Goal: Information Seeking & Learning: Learn about a topic

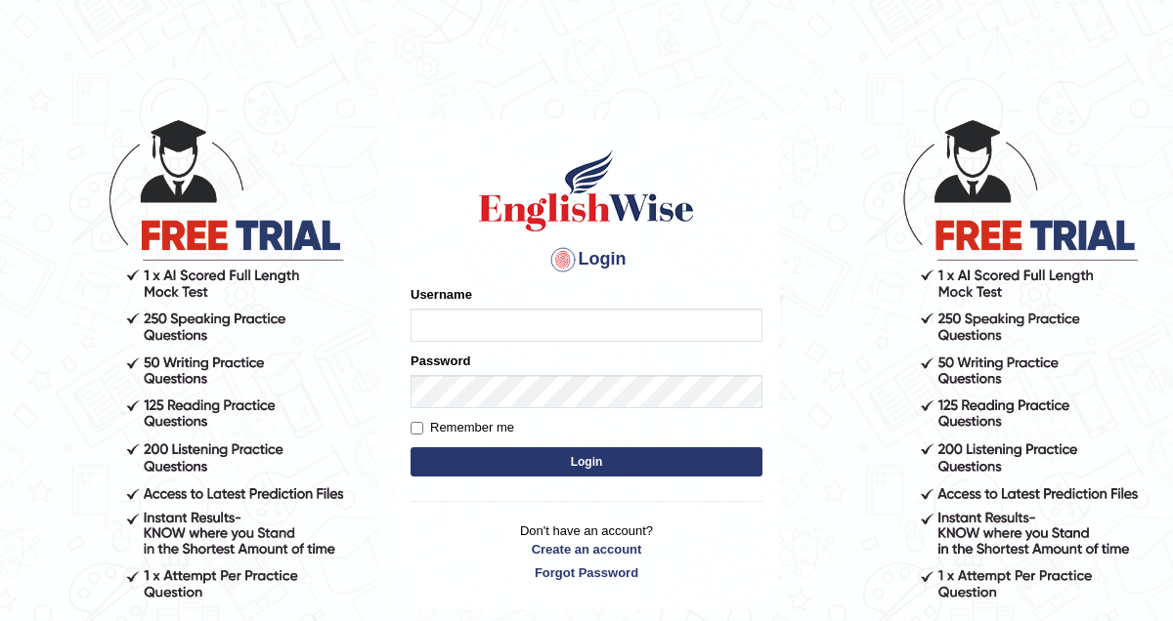
type input "pem2025"
click at [543, 466] on button "Login" at bounding box center [586, 462] width 352 height 29
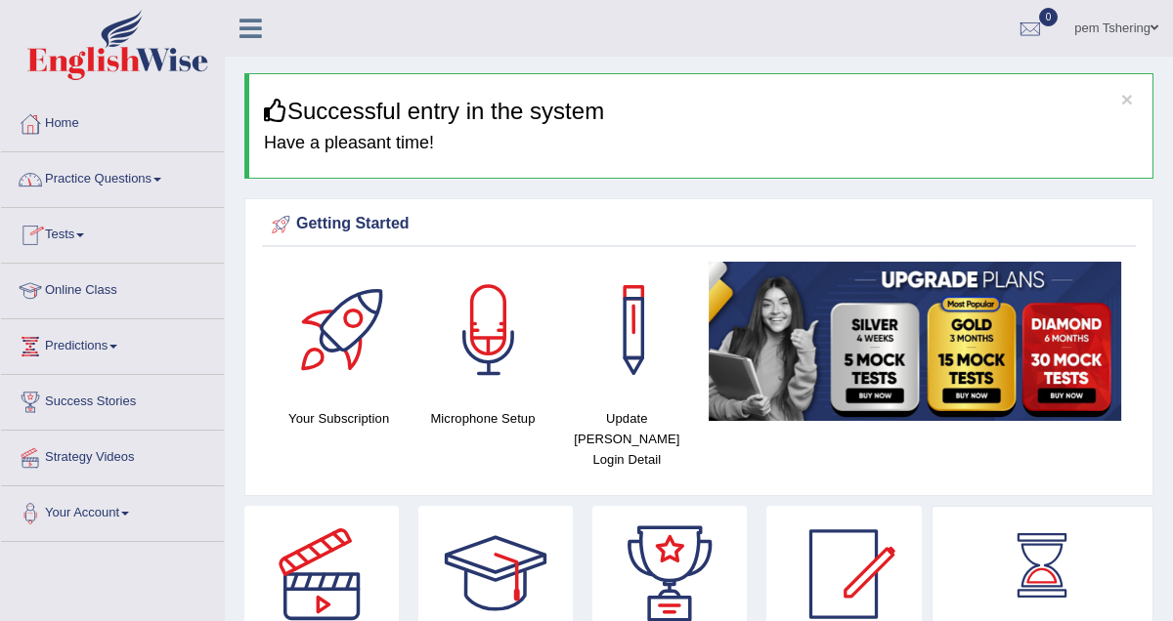
click at [165, 183] on link "Practice Questions" at bounding box center [112, 176] width 223 height 49
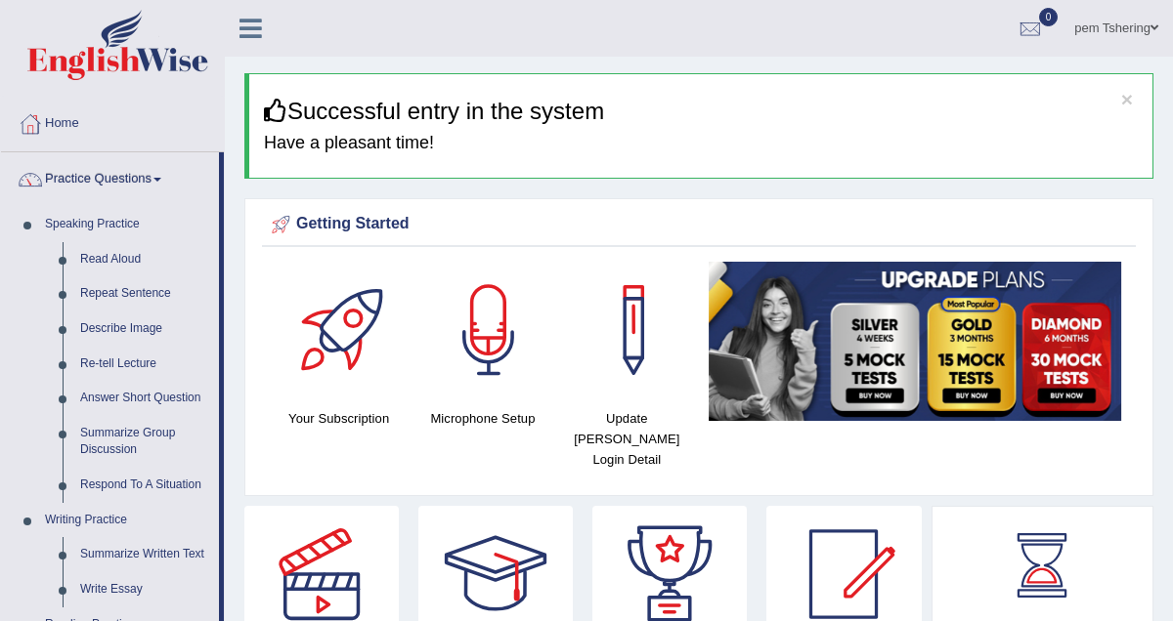
click at [161, 178] on span at bounding box center [157, 180] width 8 height 4
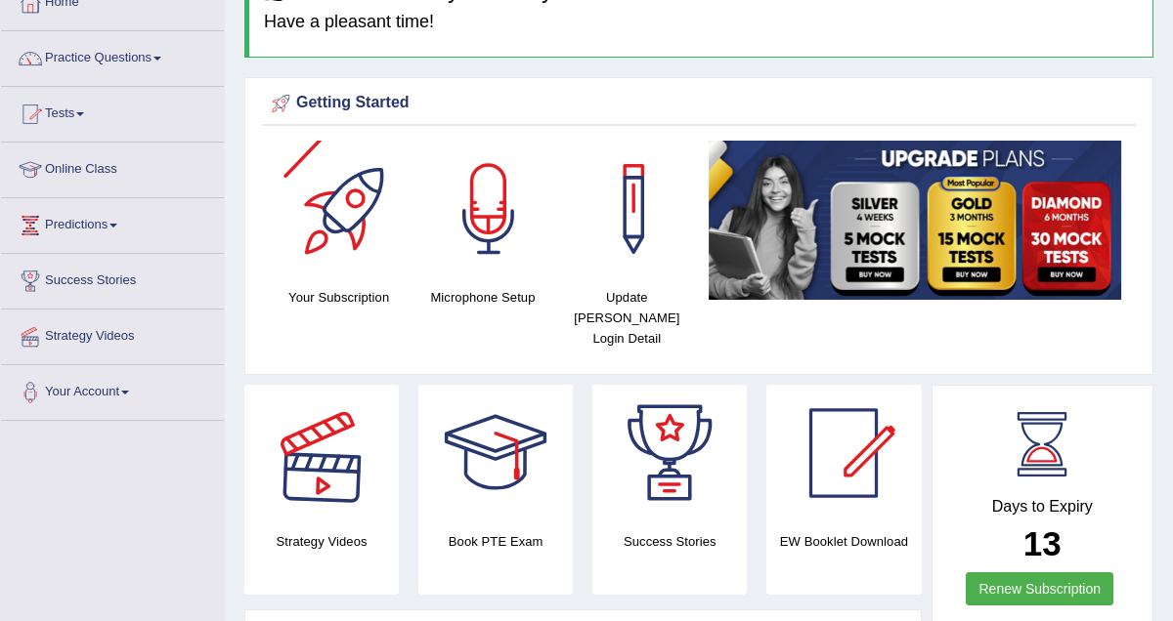
scroll to position [124, 0]
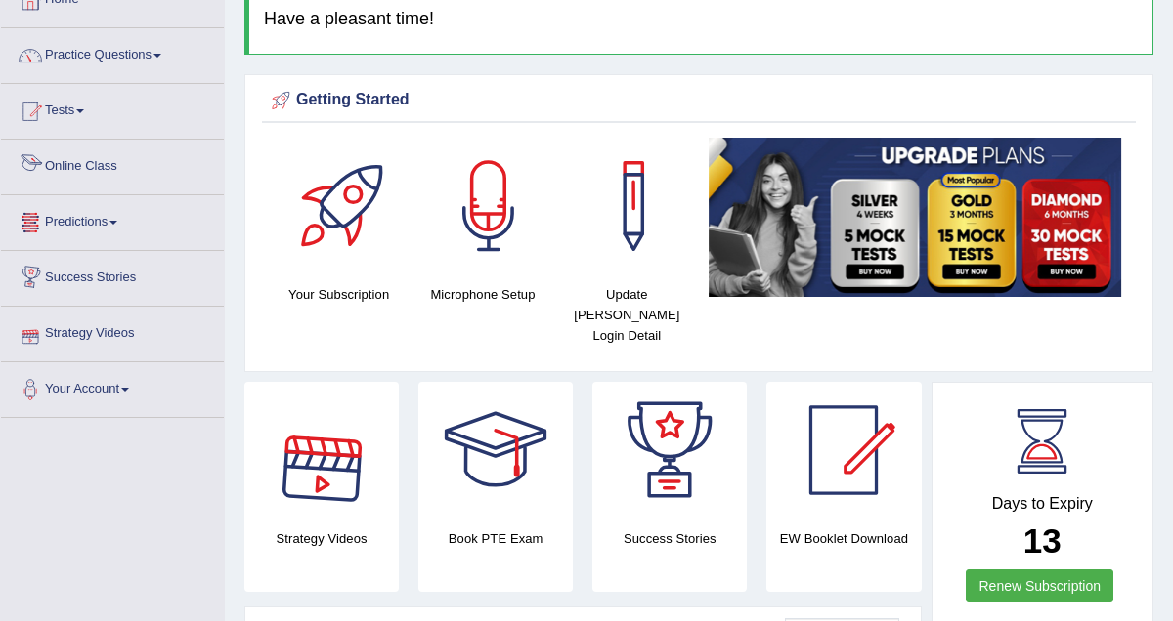
click at [98, 174] on link "Online Class" at bounding box center [112, 164] width 223 height 49
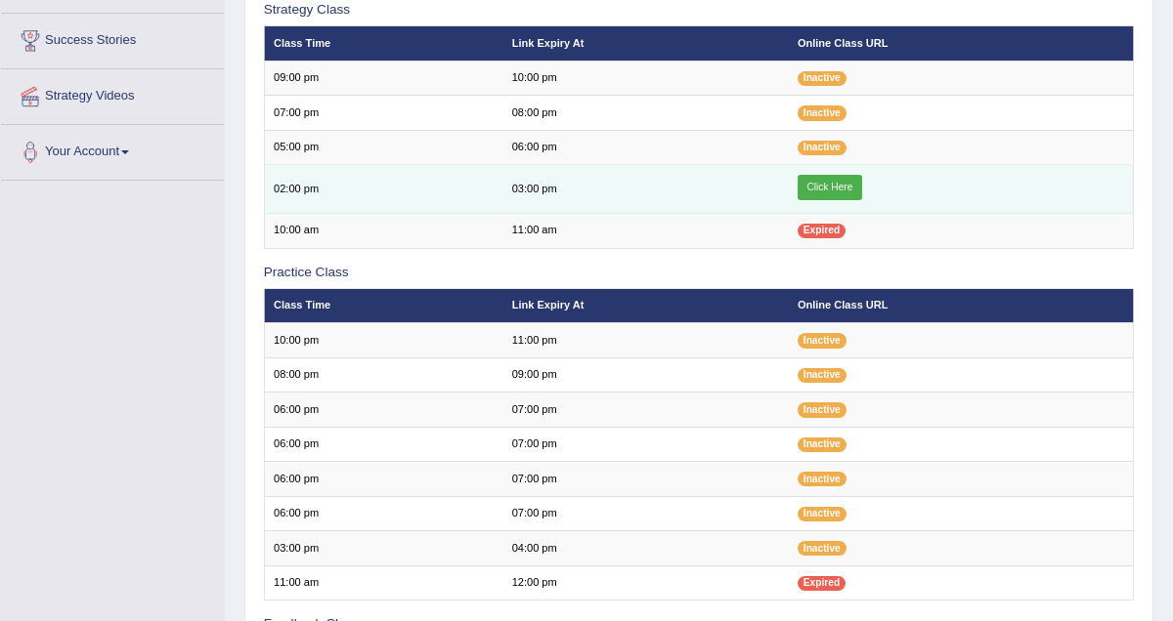
scroll to position [343, 0]
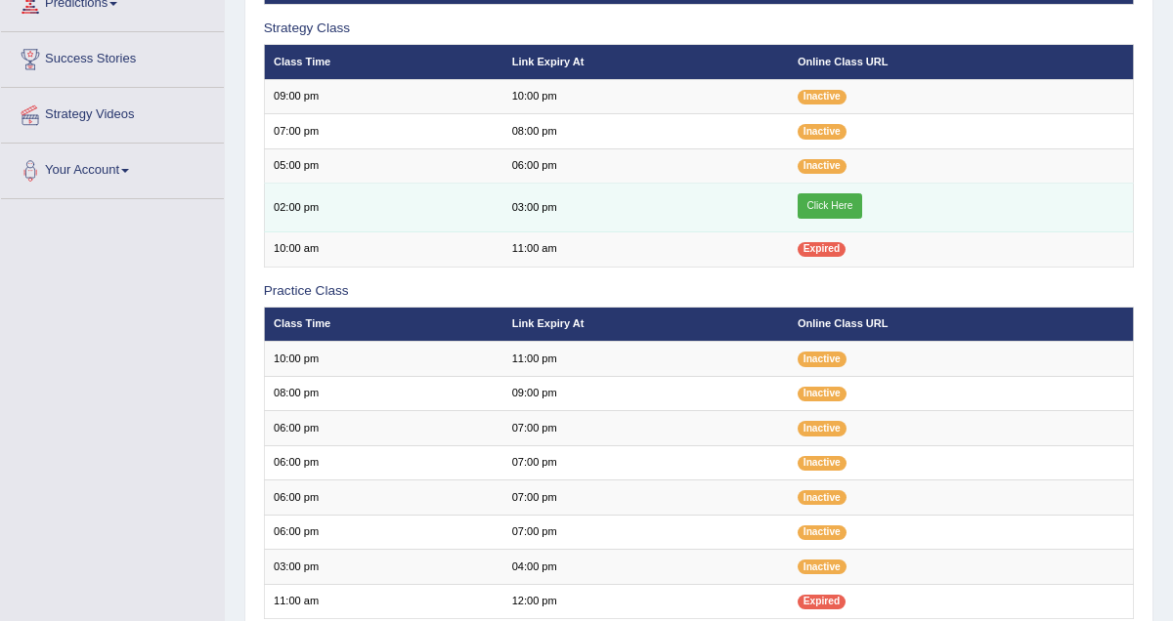
click at [826, 202] on link "Click Here" at bounding box center [829, 205] width 64 height 25
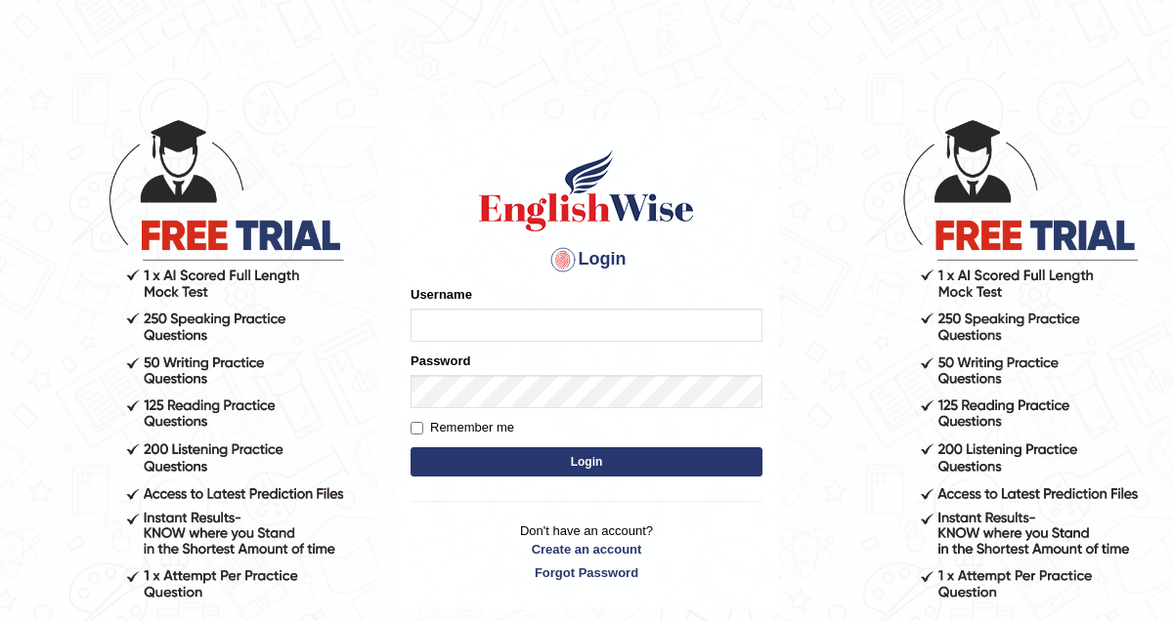
type input "pem2025"
click at [500, 460] on button "Login" at bounding box center [586, 462] width 352 height 29
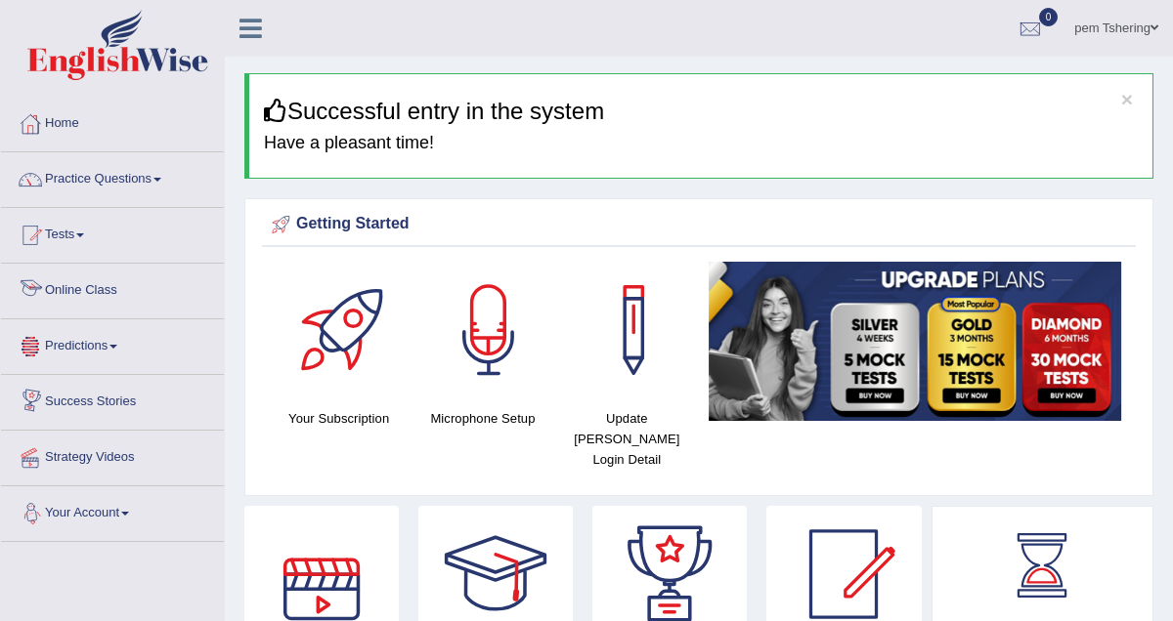
click at [112, 294] on link "Online Class" at bounding box center [112, 288] width 223 height 49
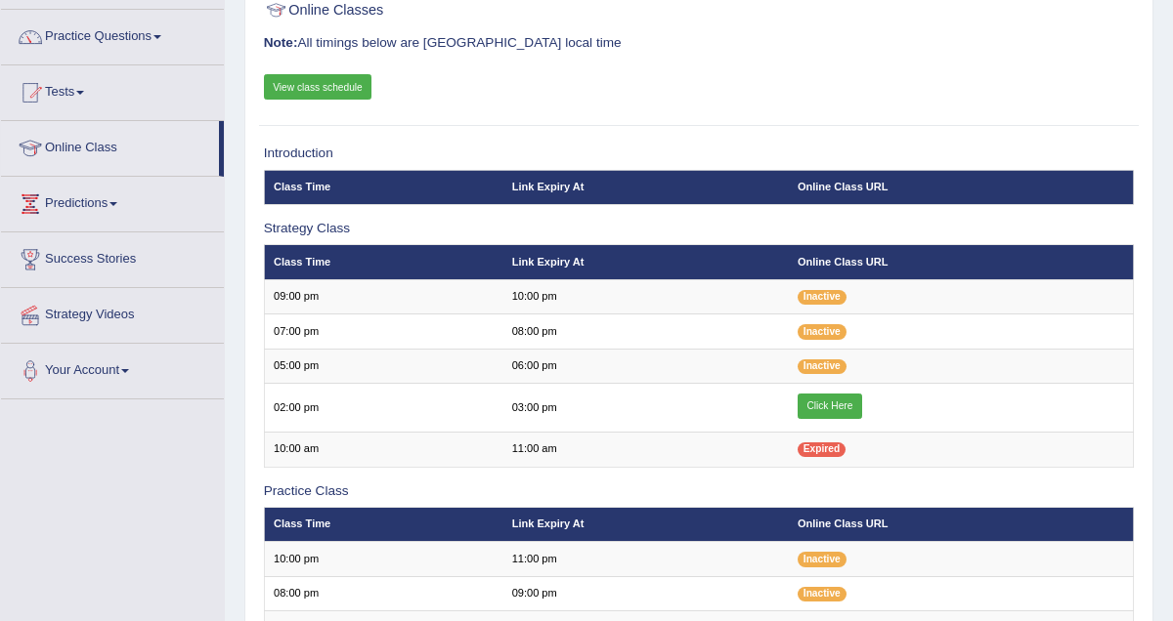
scroll to position [169, 0]
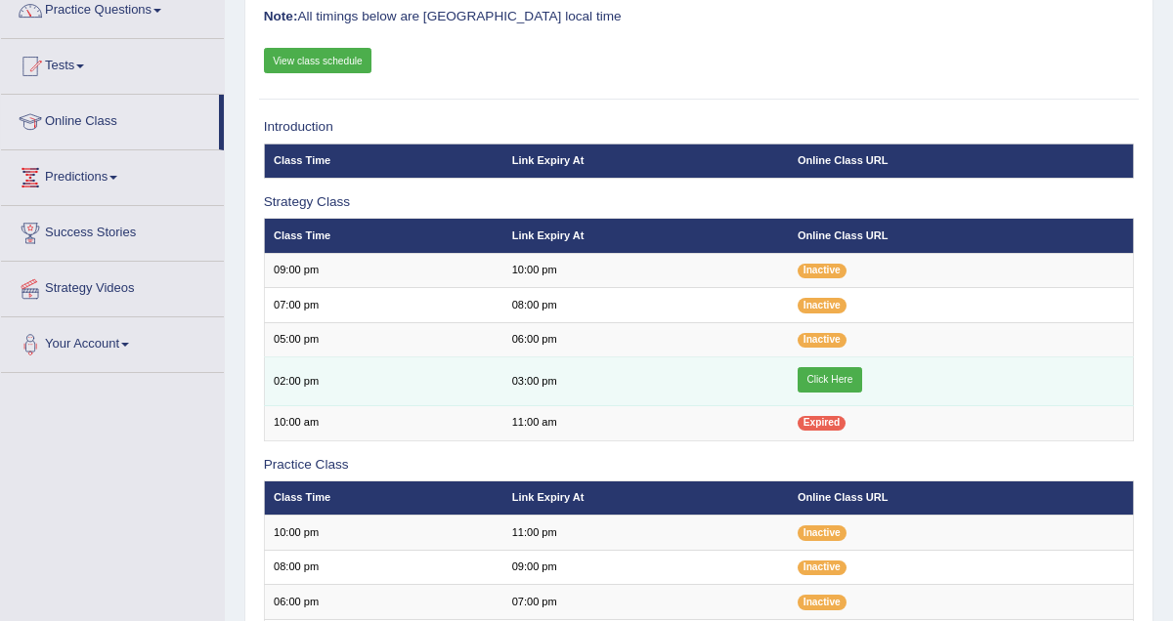
click at [814, 376] on link "Click Here" at bounding box center [829, 379] width 64 height 25
click at [841, 377] on link "Click Here" at bounding box center [829, 379] width 64 height 25
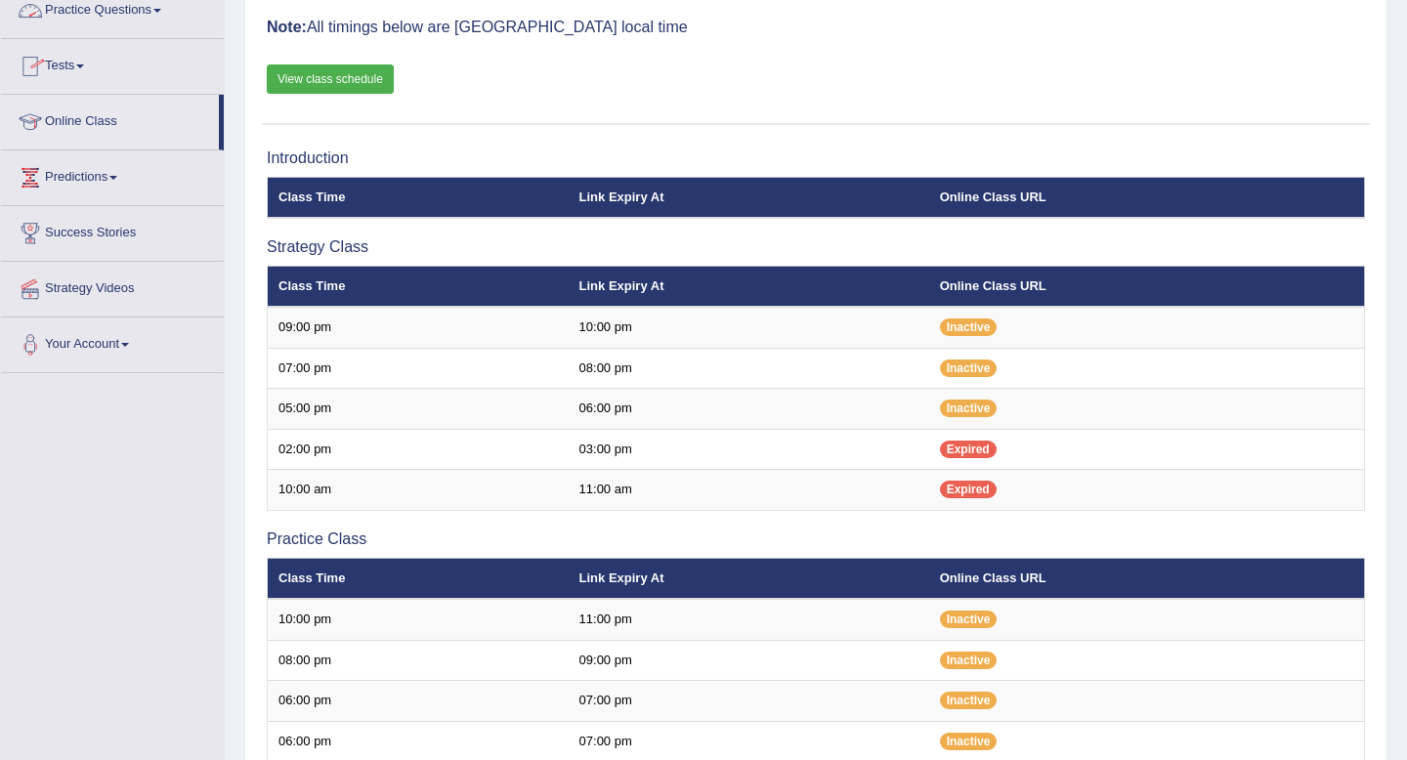
click at [147, 5] on link "Practice Questions" at bounding box center [112, 7] width 223 height 49
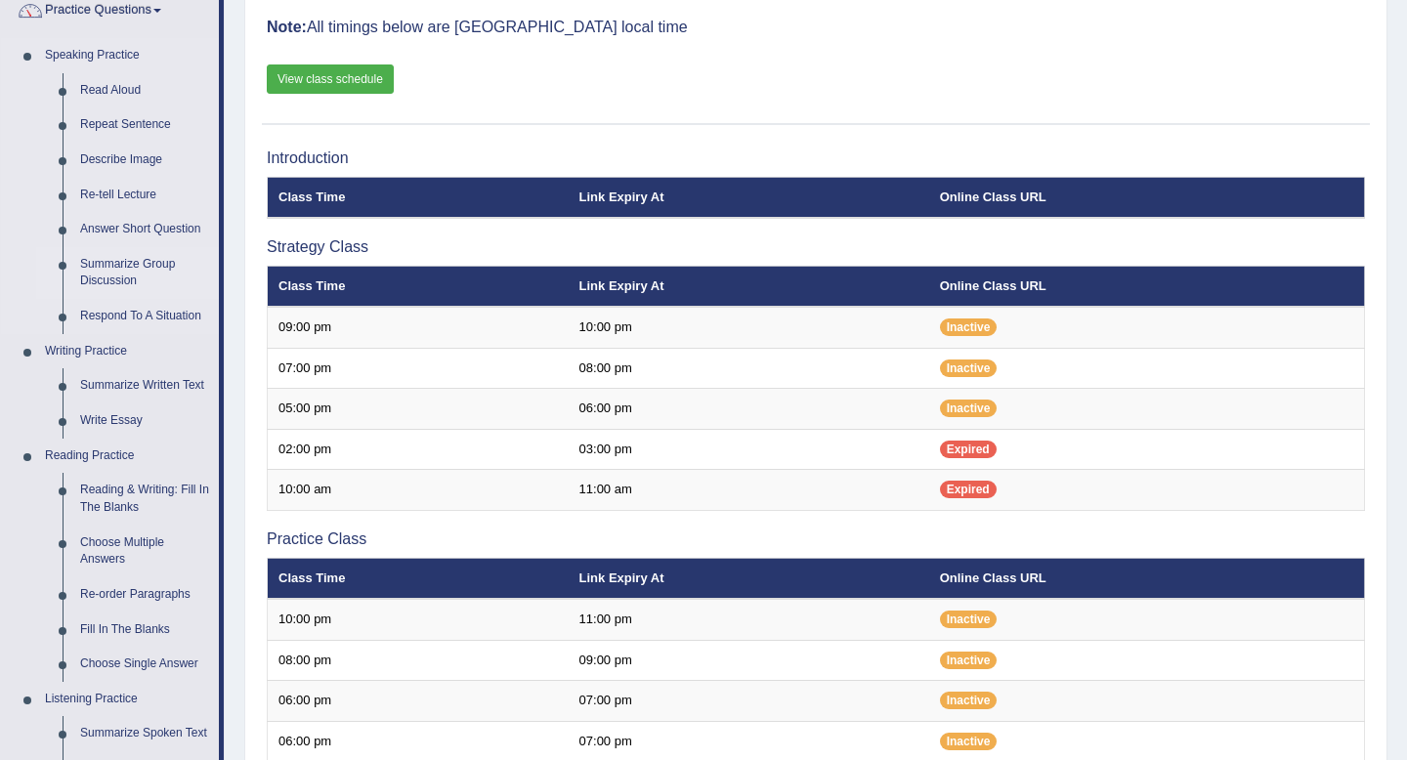
click at [108, 269] on link "Summarize Group Discussion" at bounding box center [145, 273] width 148 height 52
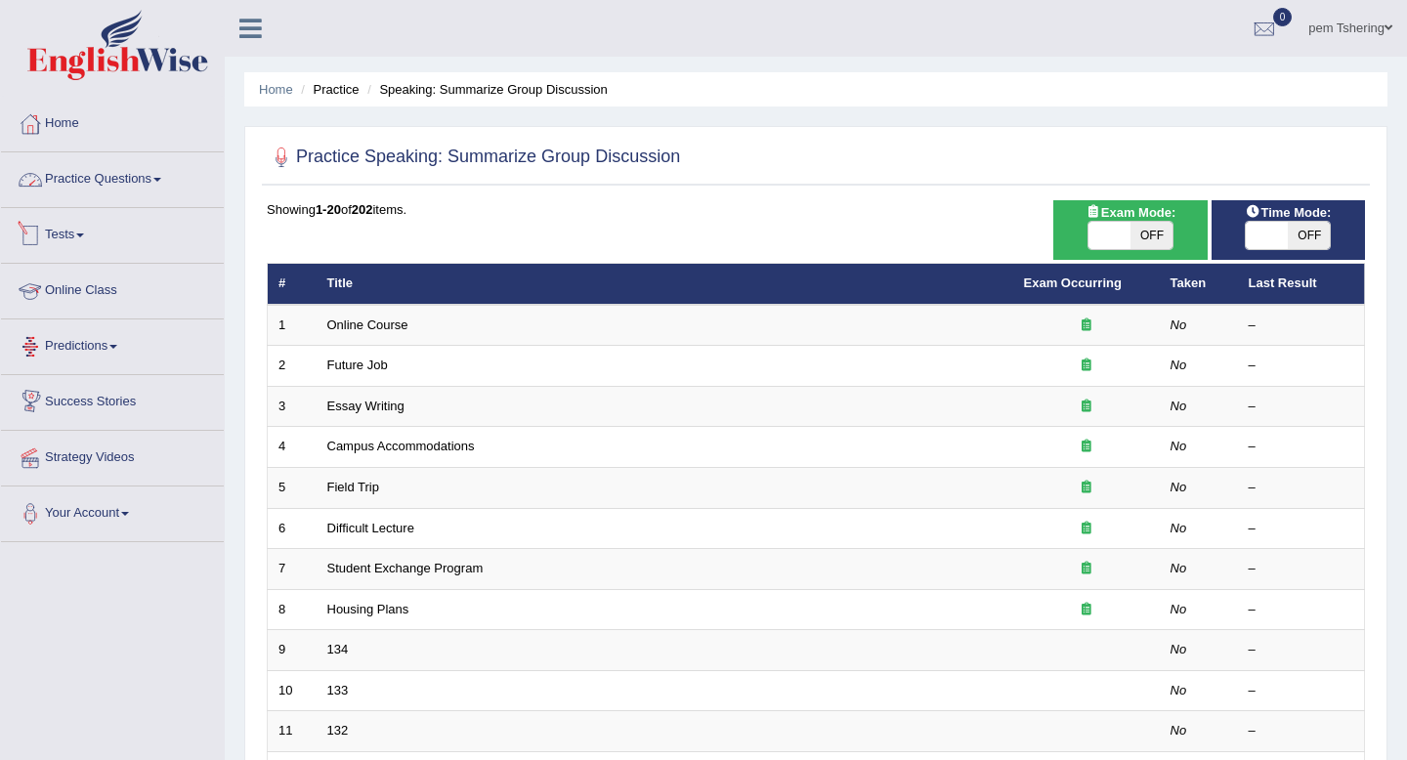
click at [160, 180] on link "Practice Questions" at bounding box center [112, 176] width 223 height 49
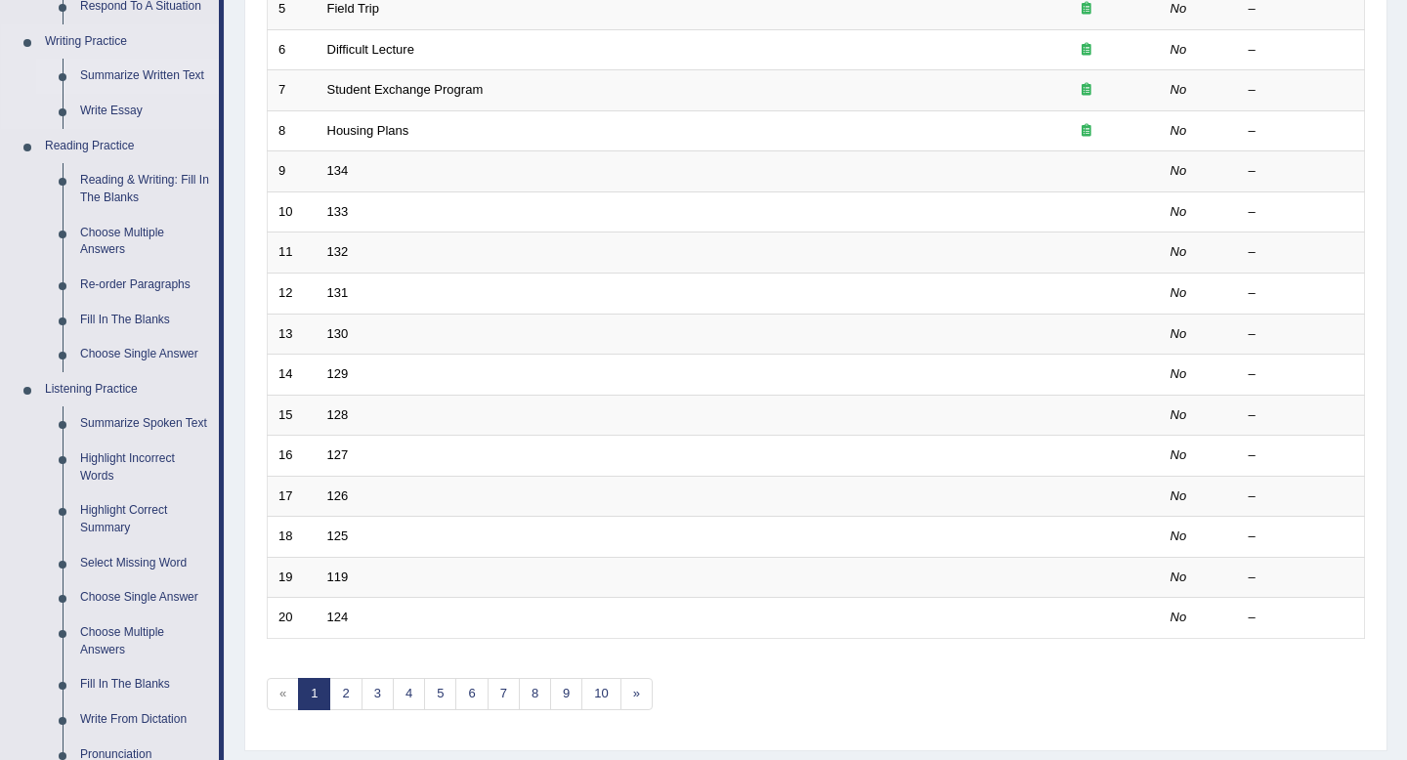
scroll to position [482, 0]
click at [121, 419] on link "Summarize Spoken Text" at bounding box center [145, 421] width 148 height 35
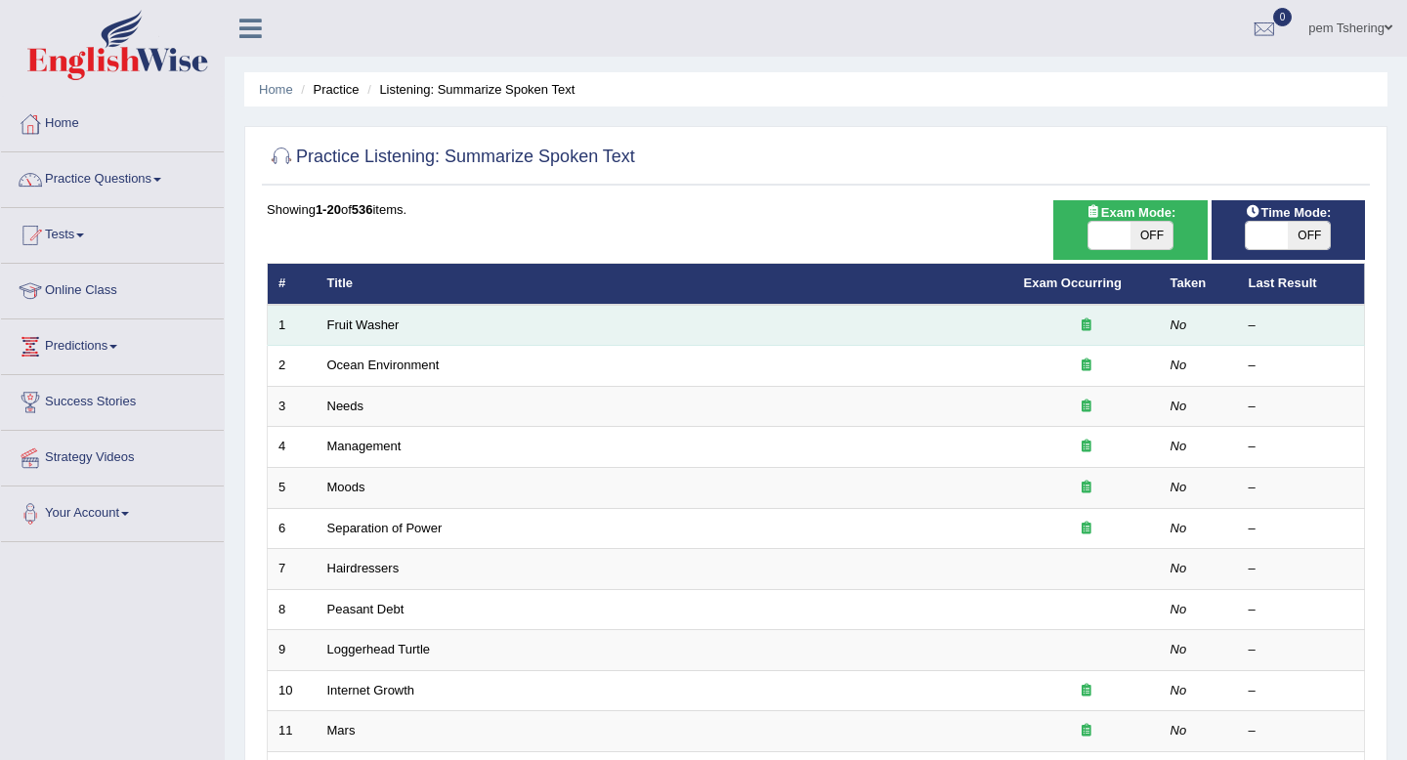
click at [873, 332] on td "Fruit Washer" at bounding box center [665, 325] width 697 height 41
click at [378, 327] on link "Fruit Washer" at bounding box center [363, 325] width 72 height 15
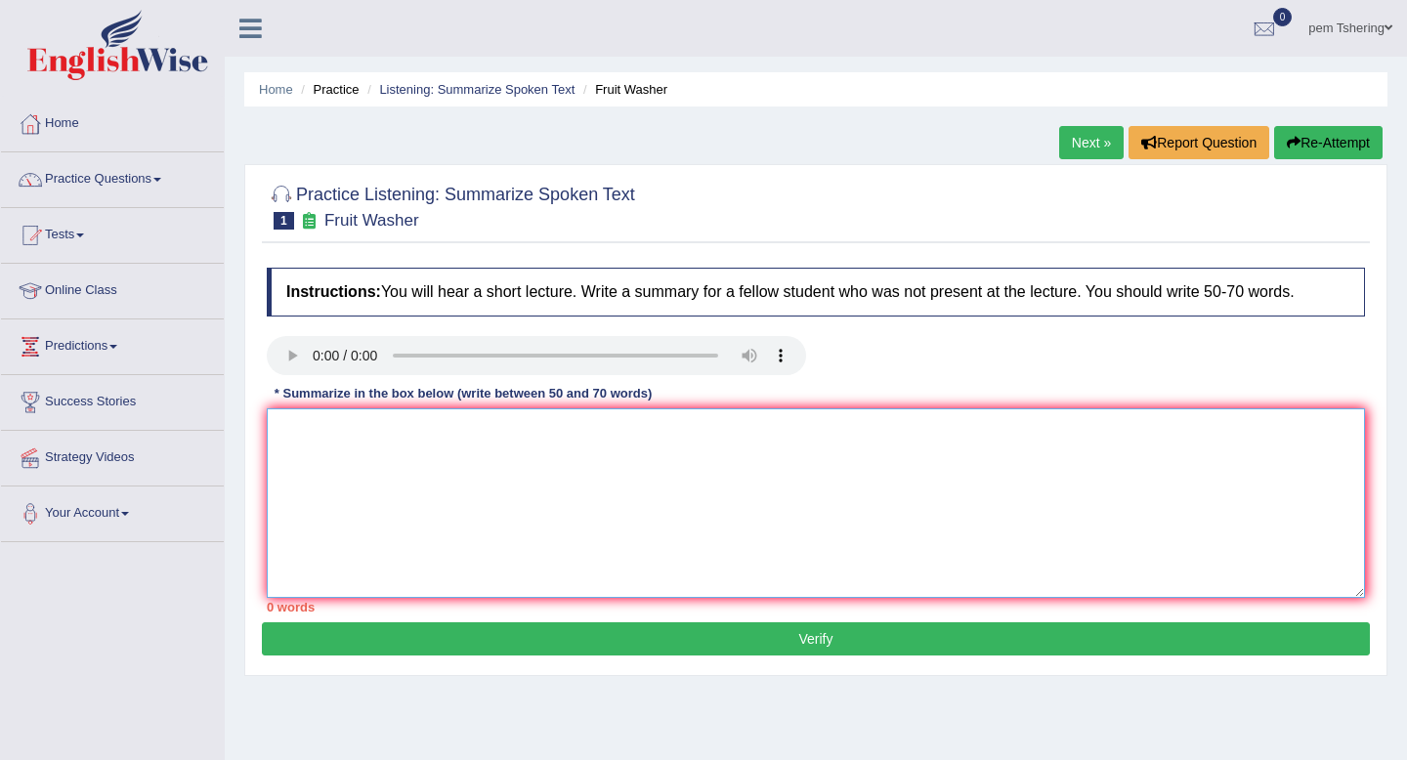
click at [319, 431] on textarea at bounding box center [816, 503] width 1098 height 190
click at [163, 186] on link "Practice Questions" at bounding box center [112, 176] width 223 height 49
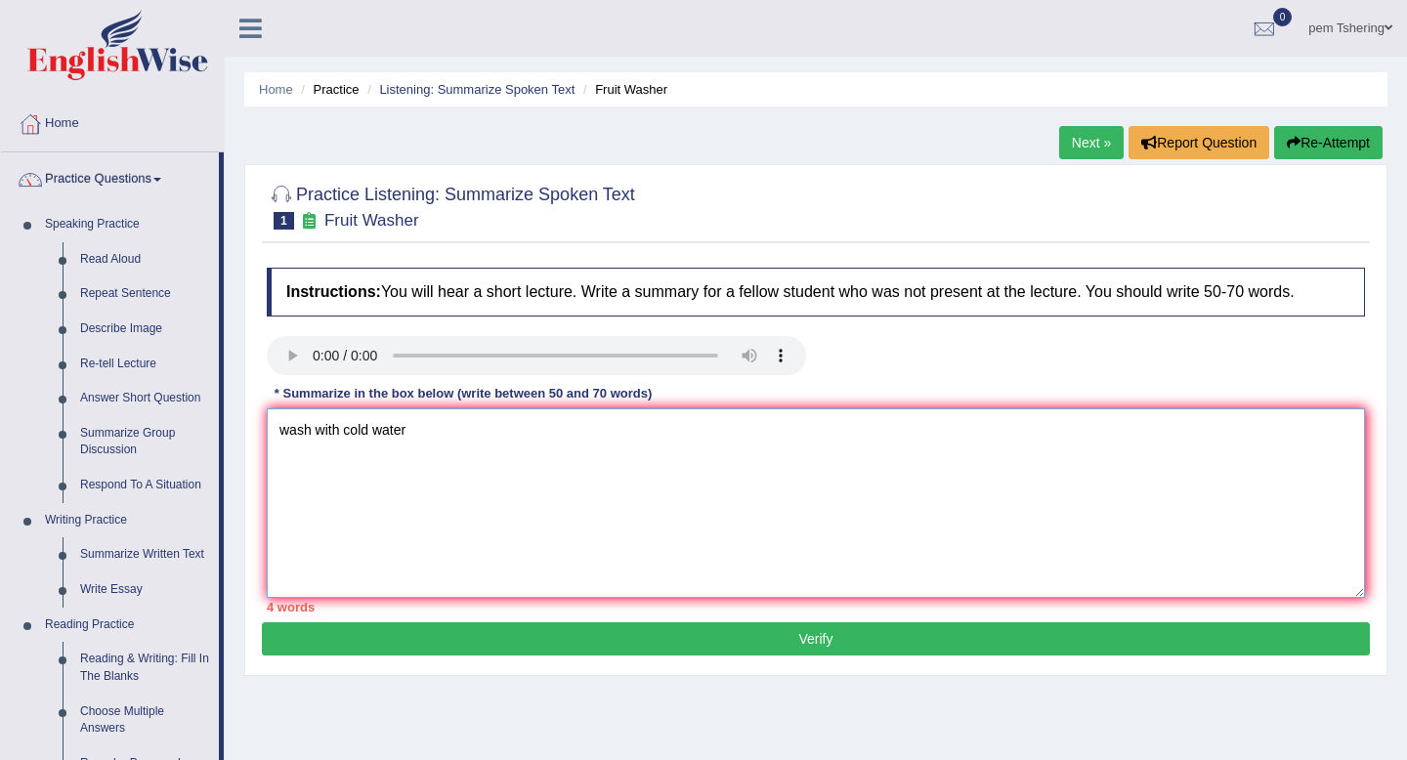
drag, startPoint x: 438, startPoint y: 437, endPoint x: 241, endPoint y: 416, distance: 197.5
click at [241, 416] on div "Home Practice Listening: Summarize Spoken Text Fruit Washer Next » Report Quest…" at bounding box center [816, 488] width 1182 height 977
click at [305, 447] on textarea "wash with cold water" at bounding box center [816, 503] width 1098 height 190
type textarea "w"
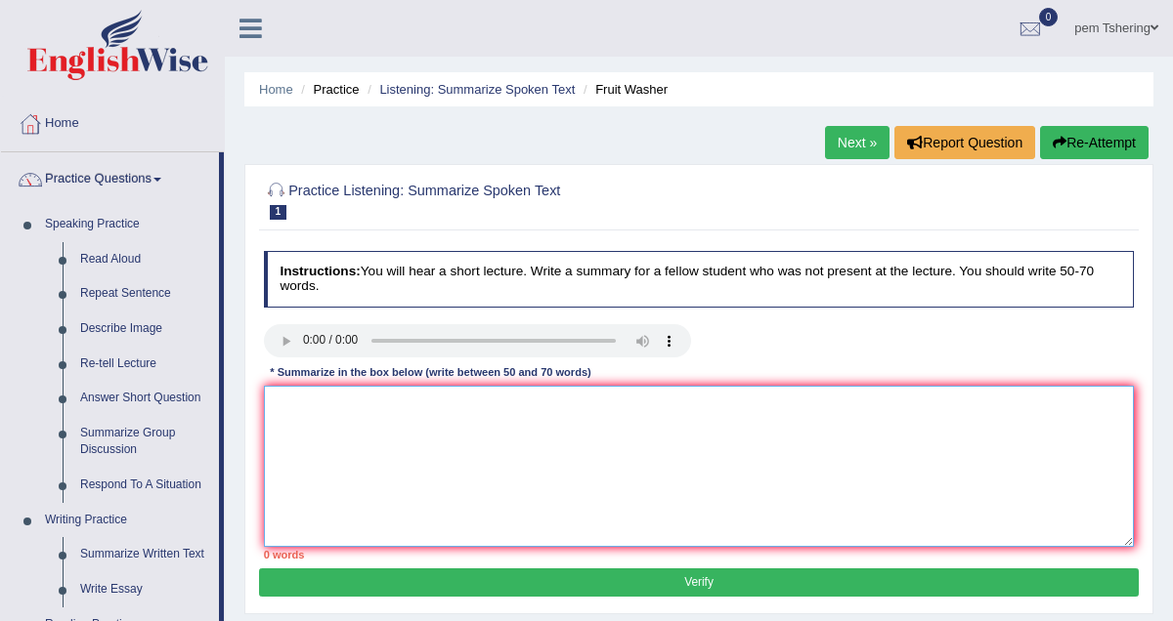
click at [360, 438] on textarea at bounding box center [699, 466] width 871 height 161
paste textarea "The speaker provided a comprehensive overview of [main topic], highlighting sev…"
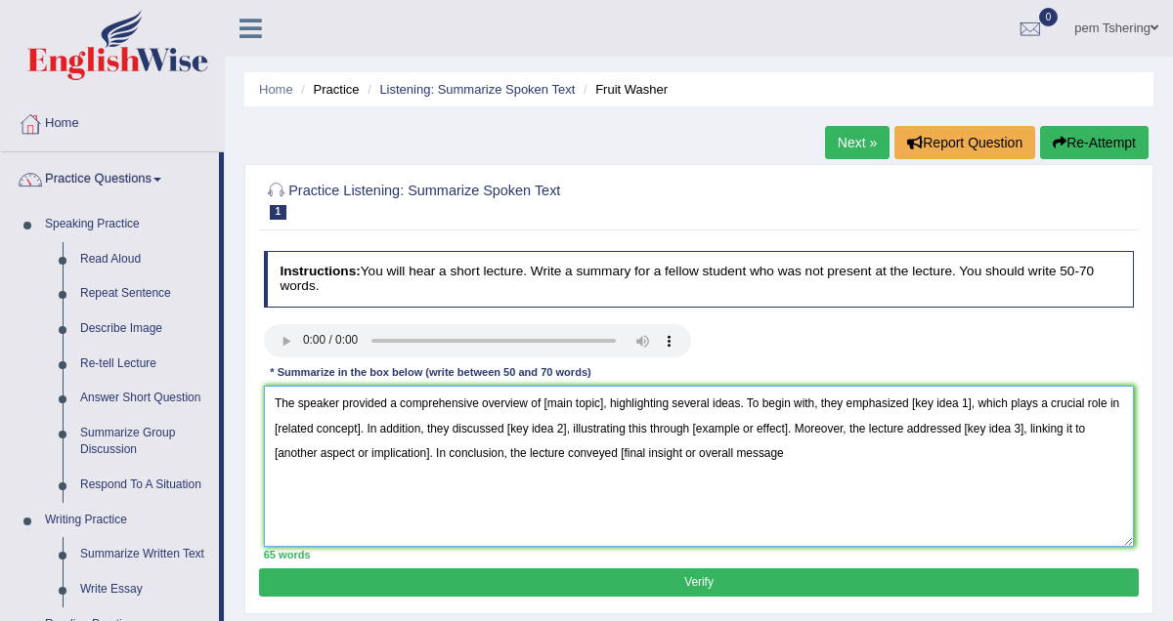
click at [600, 405] on textarea "The speaker provided a comprehensive overview of [main topic], highlighting sev…" at bounding box center [699, 466] width 871 height 161
click at [548, 403] on textarea "The speaker provided a comprehensive overview of [fruits and vegetables], highl…" at bounding box center [699, 466] width 871 height 161
click at [548, 406] on textarea "The speaker provided a comprehensive overview of [ washing fruits and vegetable…" at bounding box center [699, 466] width 871 height 161
click at [704, 406] on textarea "The speaker provided a comprehensive overview of washing fruits and vegetables]…" at bounding box center [699, 466] width 871 height 161
click at [786, 487] on textarea "The speaker provided a comprehensive overview of washing fruits and vegetables,…" at bounding box center [699, 466] width 871 height 161
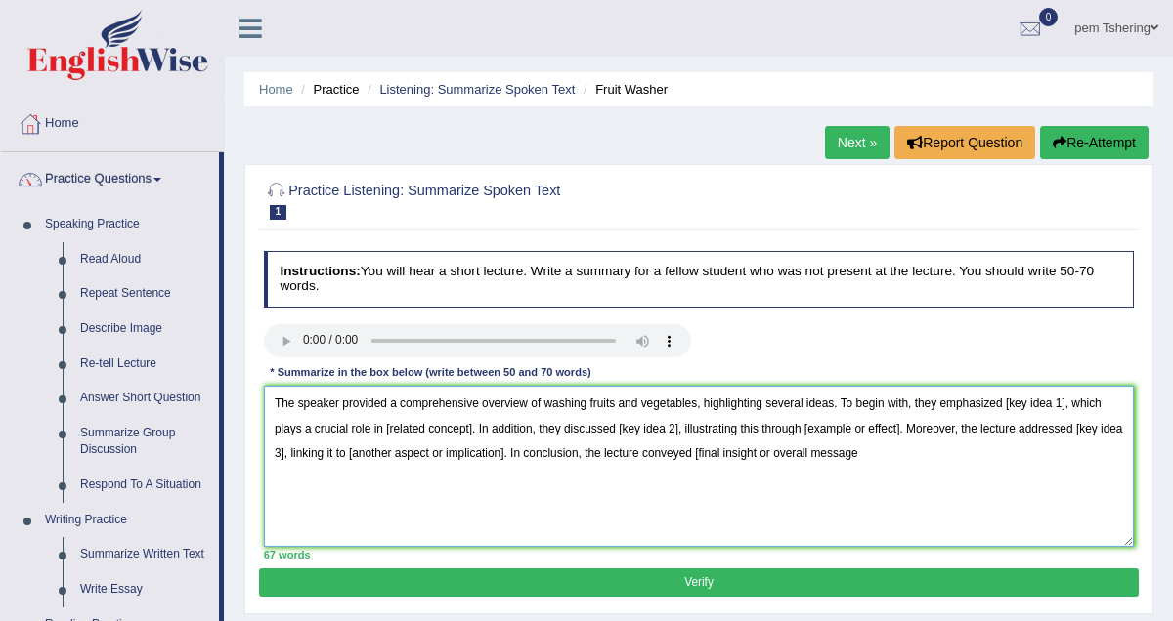
click at [1065, 402] on textarea "The speaker provided a comprehensive overview of washing fruits and vegetables,…" at bounding box center [699, 466] width 871 height 161
click at [677, 430] on textarea "The speaker provided a comprehensive overview of washing fruits and vegetables,…" at bounding box center [699, 466] width 871 height 161
click at [303, 455] on textarea "The speaker provided a comprehensive overview of washing fruits and vegetables,…" at bounding box center [699, 466] width 871 height 161
click at [1065, 404] on textarea "The speaker provided a comprehensive overview of washing fruits and vegetables,…" at bounding box center [699, 466] width 871 height 161
click at [505, 427] on textarea "The speaker provided a comprehensive overview of washing fruits and vegetables,…" at bounding box center [699, 466] width 871 height 161
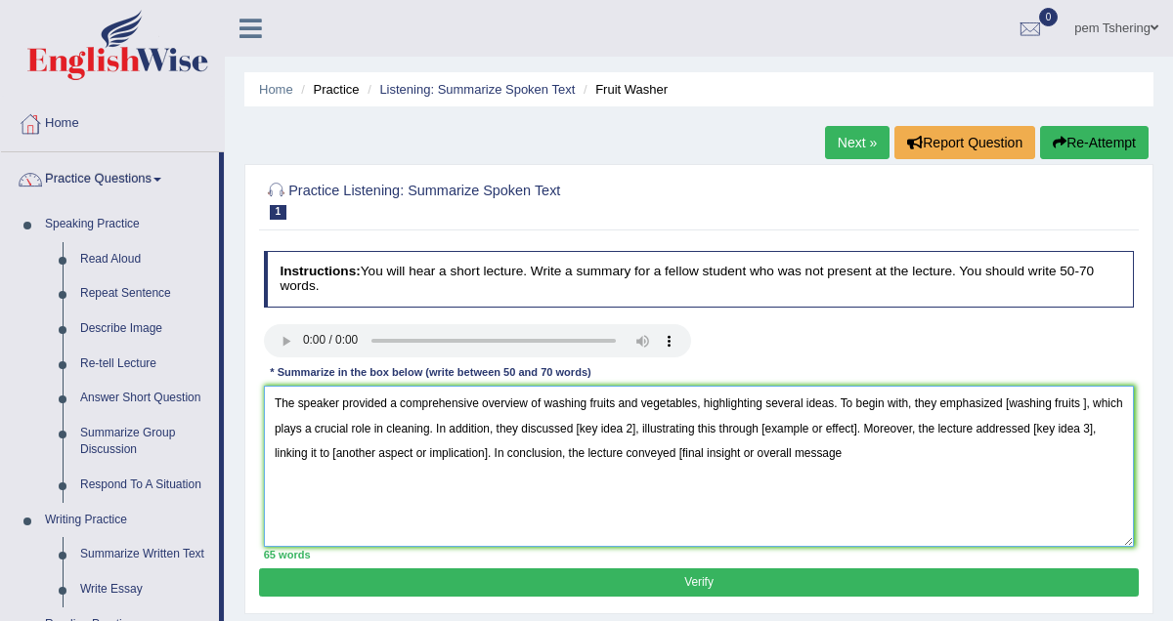
click at [668, 430] on textarea "The speaker provided a comprehensive overview of washing fruits and vegetables,…" at bounding box center [699, 466] width 871 height 161
click at [836, 433] on textarea "The speaker provided a comprehensive overview of washing fruits and vegetables,…" at bounding box center [699, 466] width 871 height 161
type textarea "The speaker provided a comprehensive overview of washing fruits and vegetables,…"
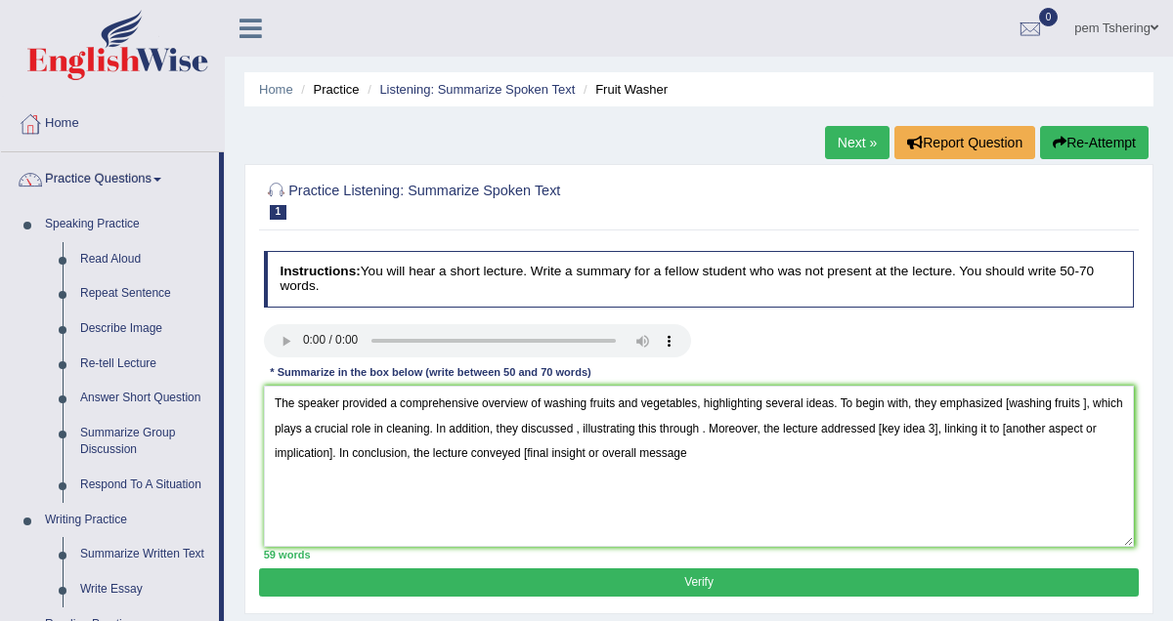
click at [793, 581] on button "Verify" at bounding box center [698, 583] width 878 height 28
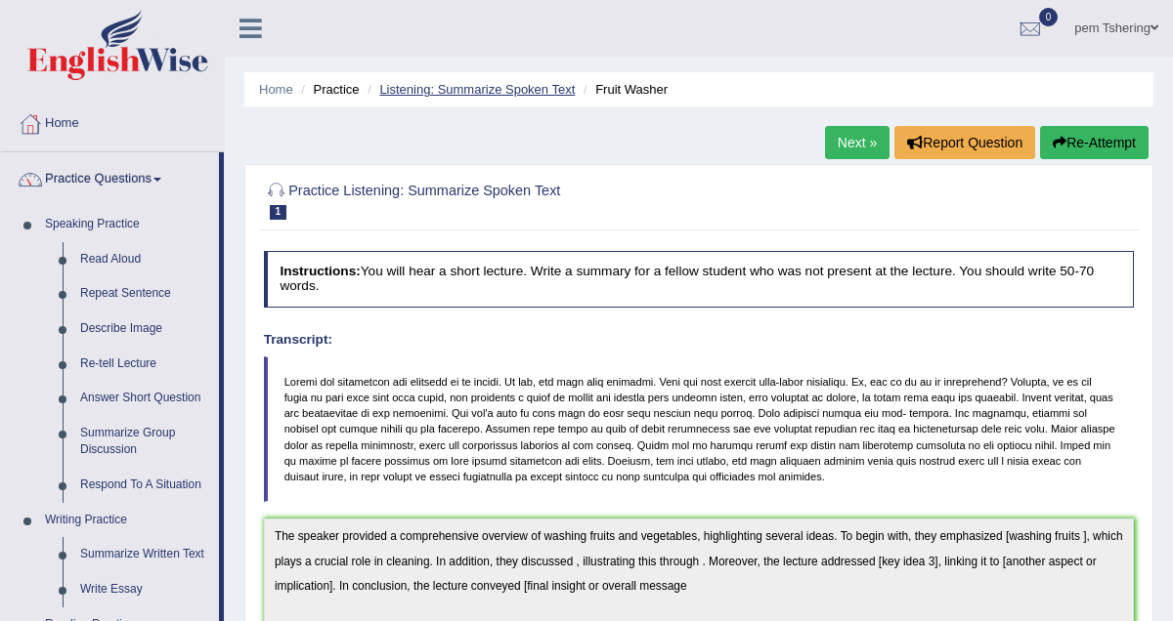
click at [443, 86] on link "Listening: Summarize Spoken Text" at bounding box center [476, 89] width 195 height 15
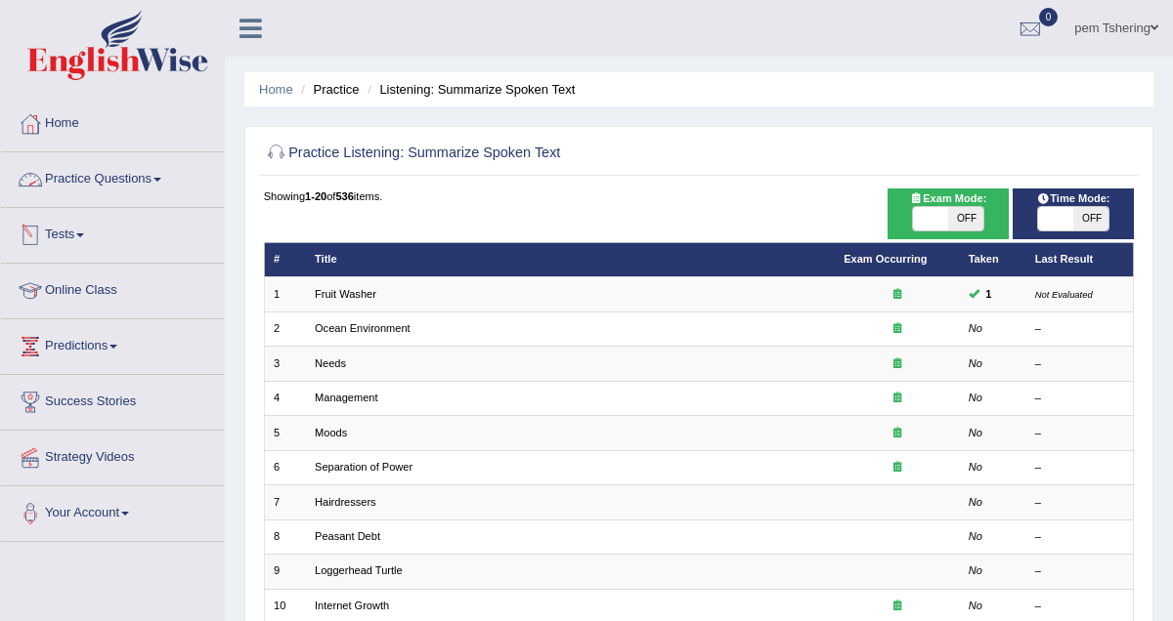
click at [143, 187] on link "Practice Questions" at bounding box center [112, 176] width 223 height 49
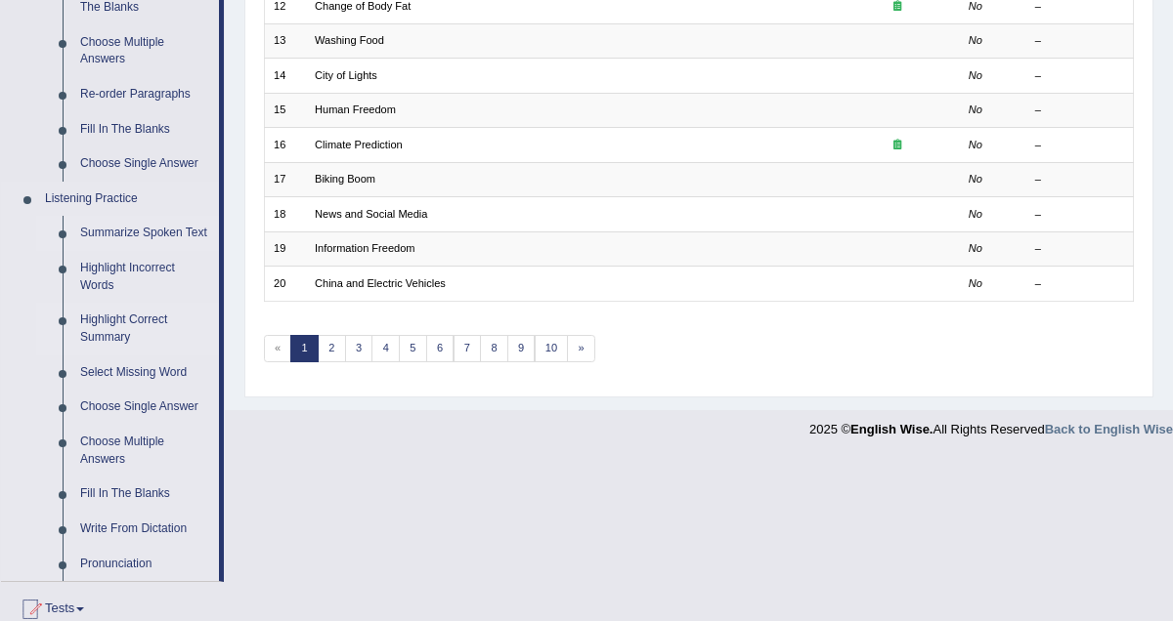
scroll to position [674, 0]
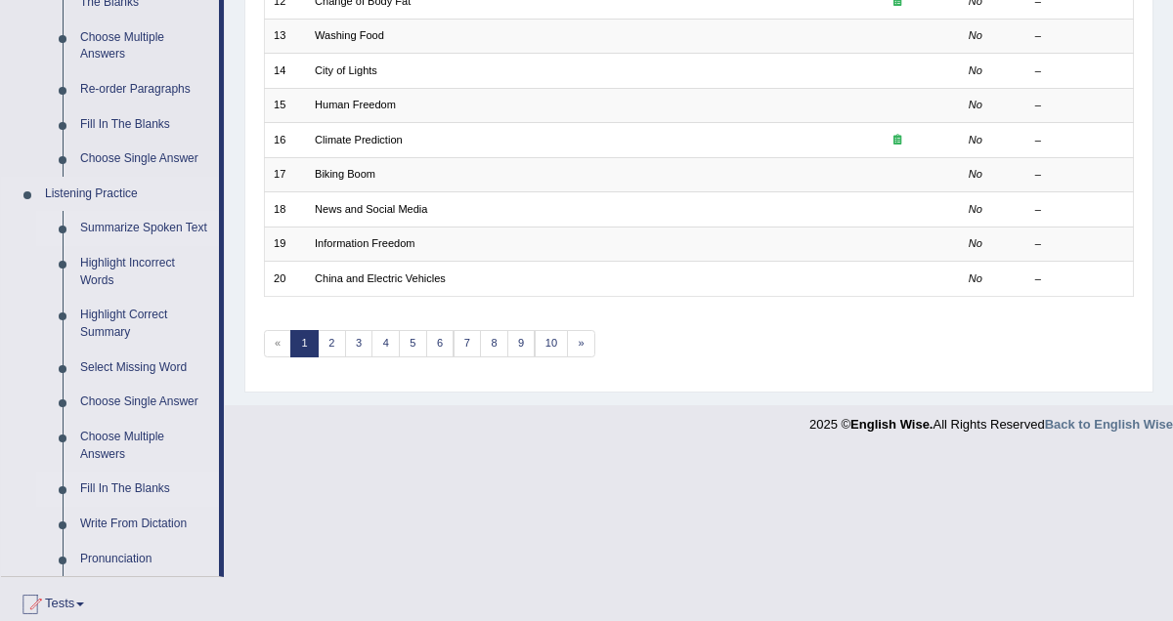
click at [138, 507] on link "Fill In The Blanks" at bounding box center [145, 489] width 148 height 35
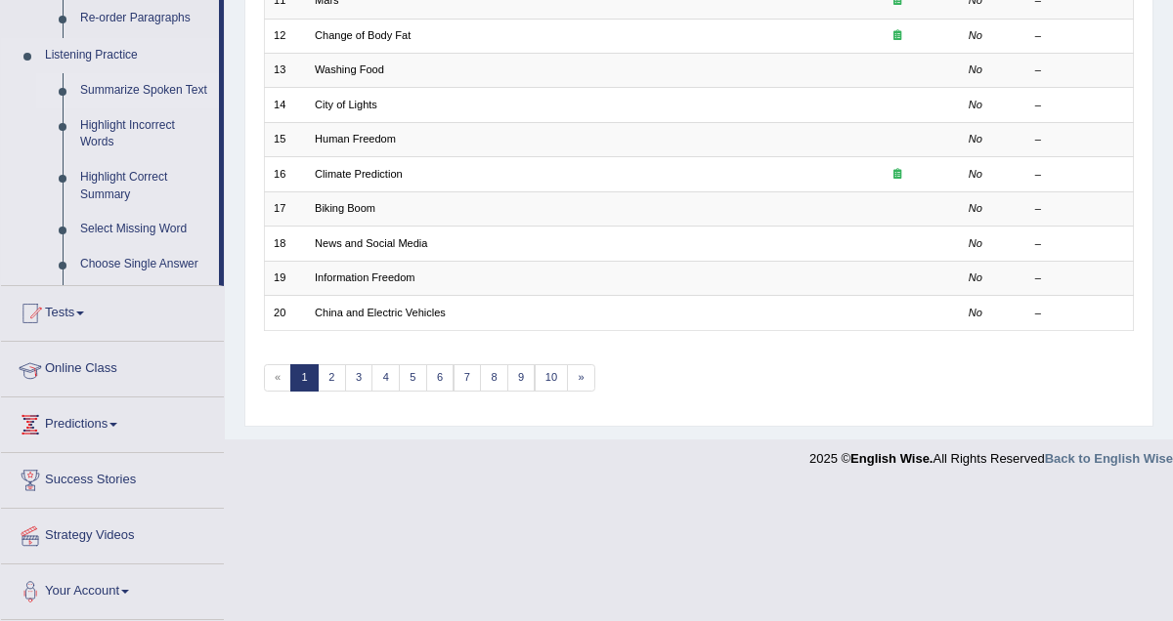
scroll to position [494, 0]
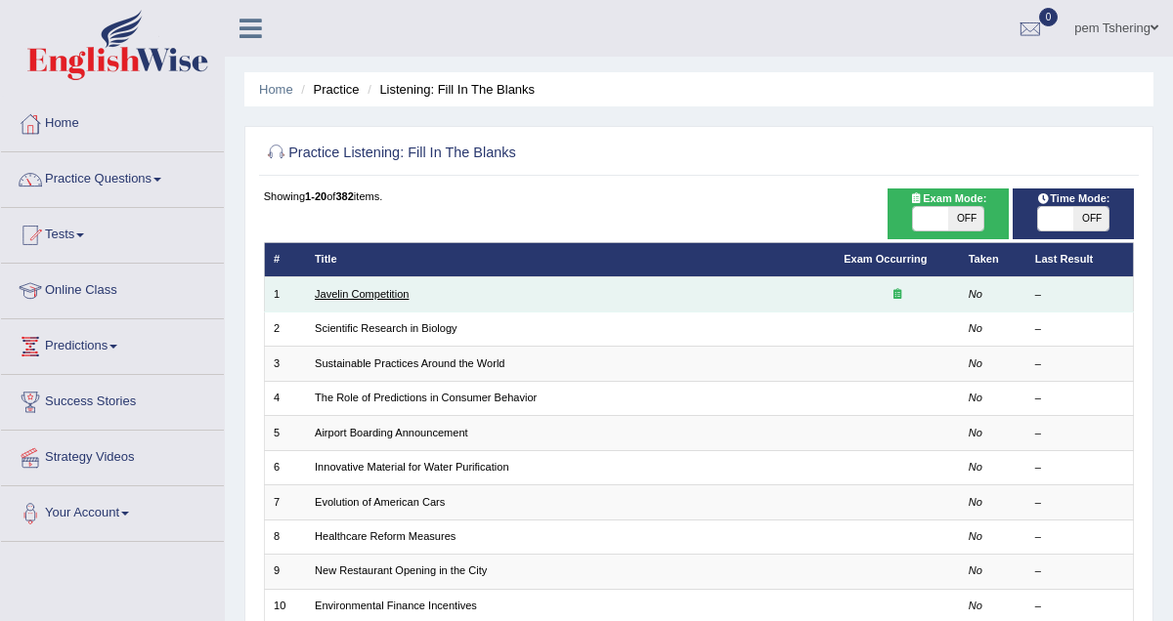
click at [371, 291] on link "Javelin Competition" at bounding box center [362, 294] width 94 height 12
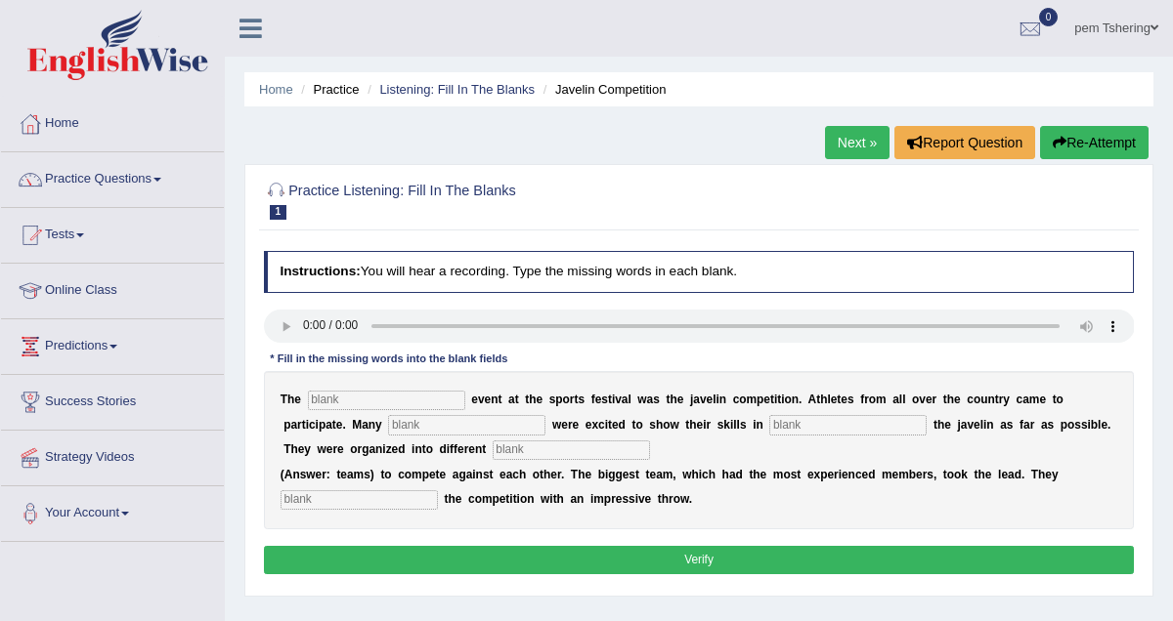
click at [333, 394] on input "text" at bounding box center [386, 401] width 157 height 20
type input "biggest"
click at [388, 427] on input "text" at bounding box center [466, 425] width 157 height 20
type input "proplr"
click at [769, 425] on input "text" at bounding box center [847, 425] width 157 height 20
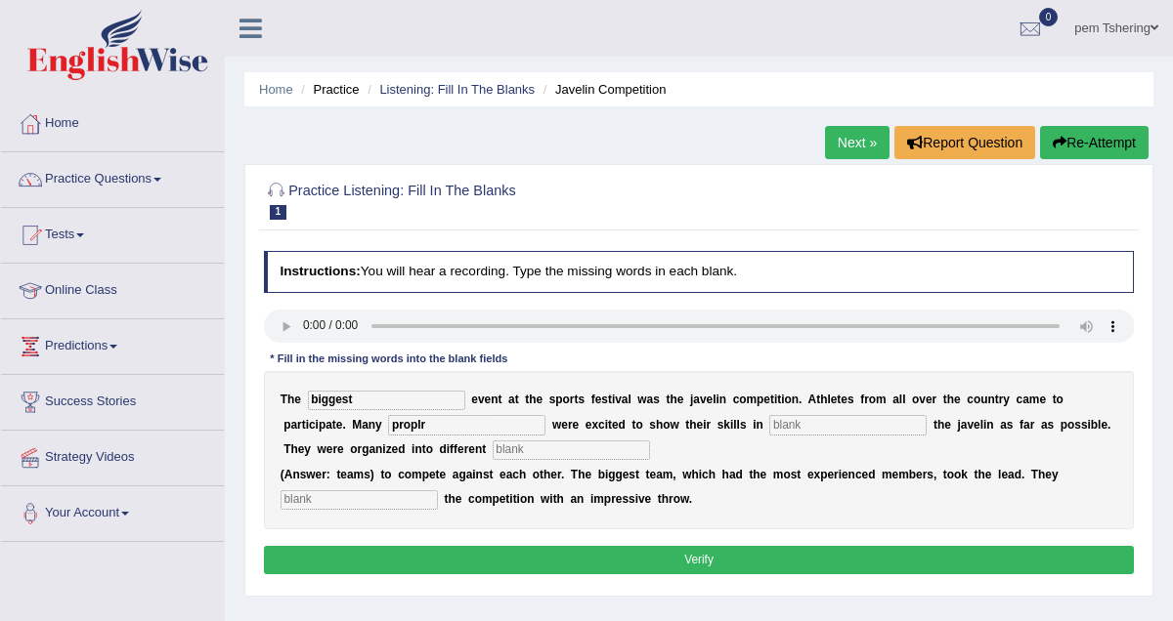
click at [528, 446] on input "text" at bounding box center [571, 451] width 157 height 20
type input "teams"
click at [438, 493] on b at bounding box center [441, 500] width 7 height 14
click at [383, 509] on input "text" at bounding box center [358, 501] width 157 height 20
type input "started"
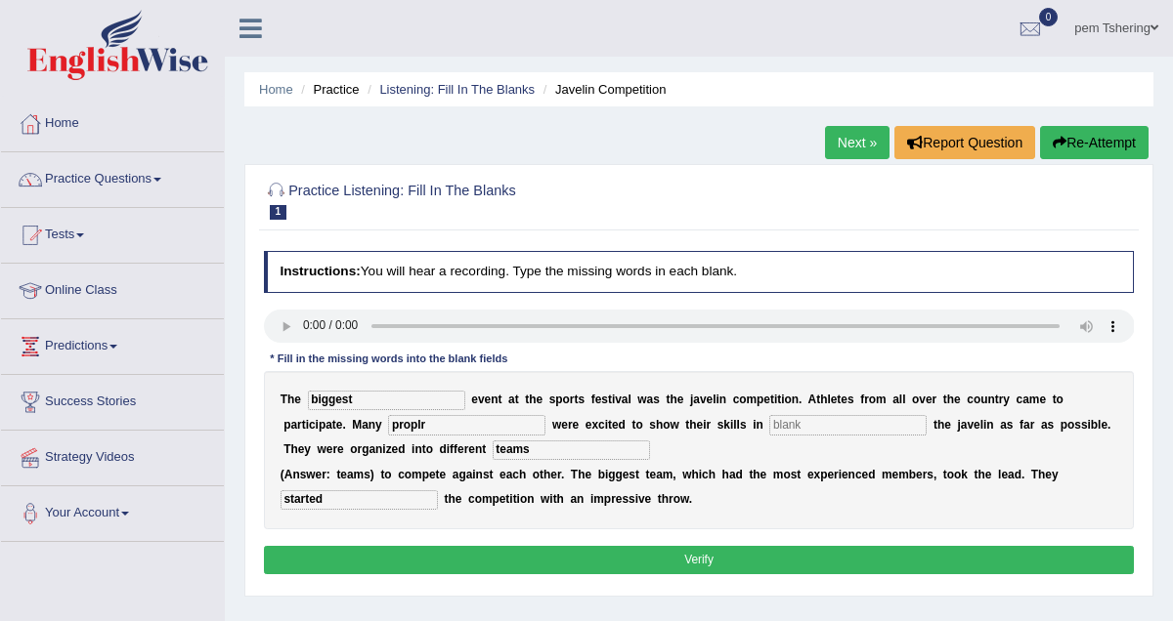
click at [792, 426] on input "text" at bounding box center [847, 425] width 157 height 20
type input "throwing"
click at [796, 542] on div "Instructions: You will hear a recording. Type the missing words in each blank. …" at bounding box center [698, 415] width 878 height 345
click at [783, 559] on button "Verify" at bounding box center [699, 560] width 871 height 28
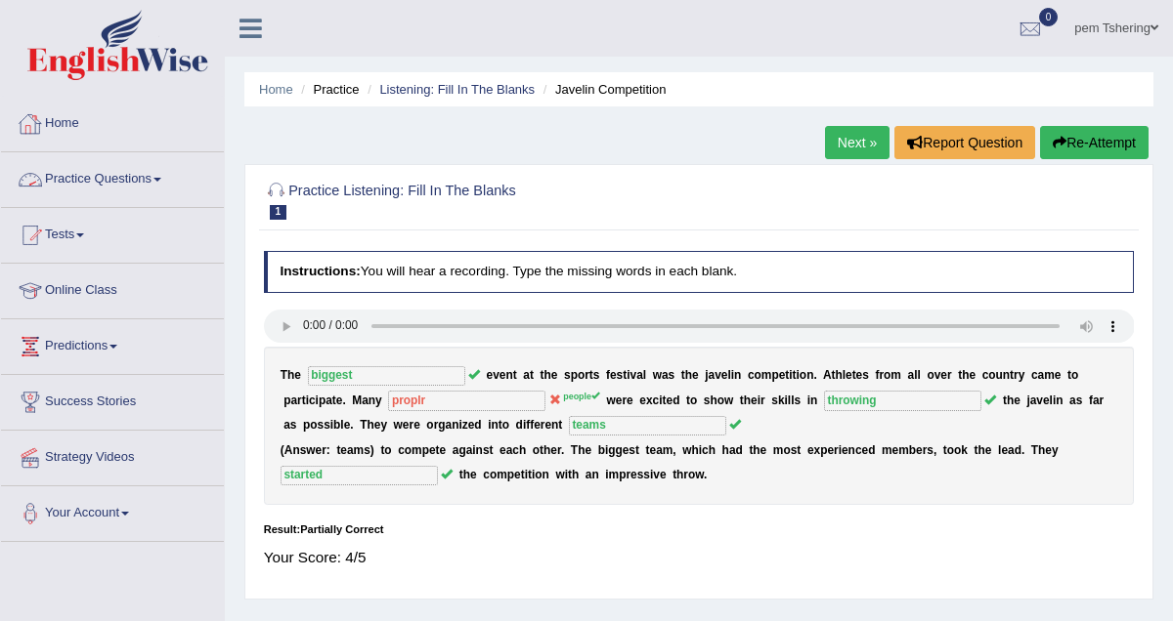
click at [830, 138] on link "Next »" at bounding box center [857, 142] width 64 height 33
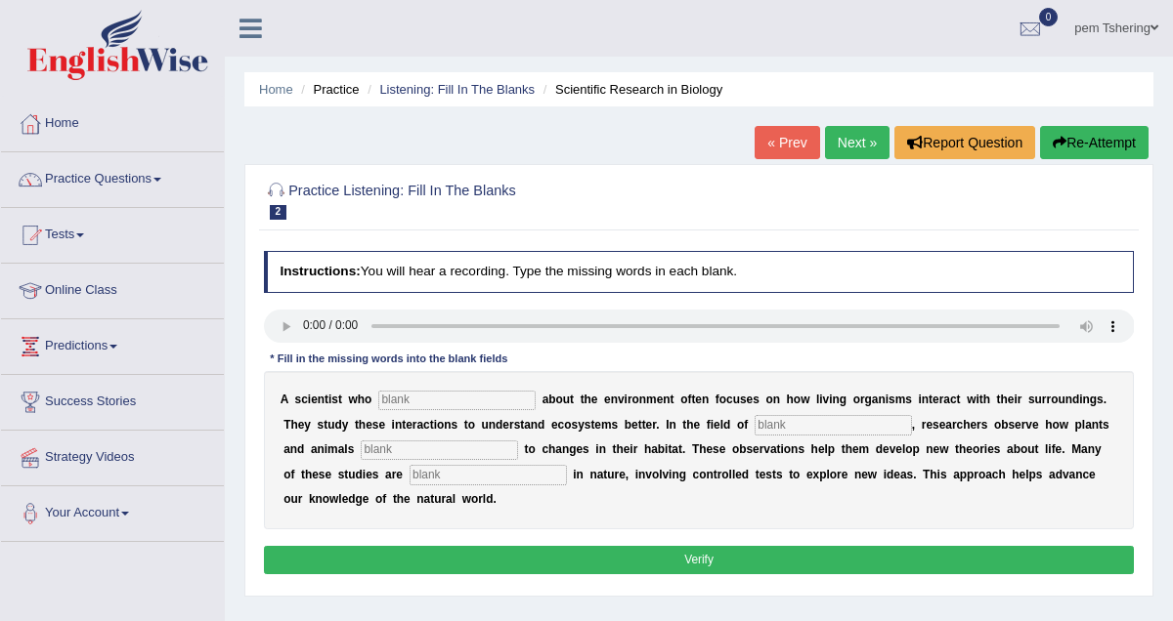
click at [433, 395] on input "text" at bounding box center [456, 401] width 157 height 20
type input "cares"
click at [813, 424] on input "text" at bounding box center [832, 425] width 157 height 20
type input "biology"
click at [377, 461] on div "A s c i e n t i s t w h o cares a b o u t t h e e n v i r o n m e n t o f t e n…" at bounding box center [699, 450] width 871 height 158
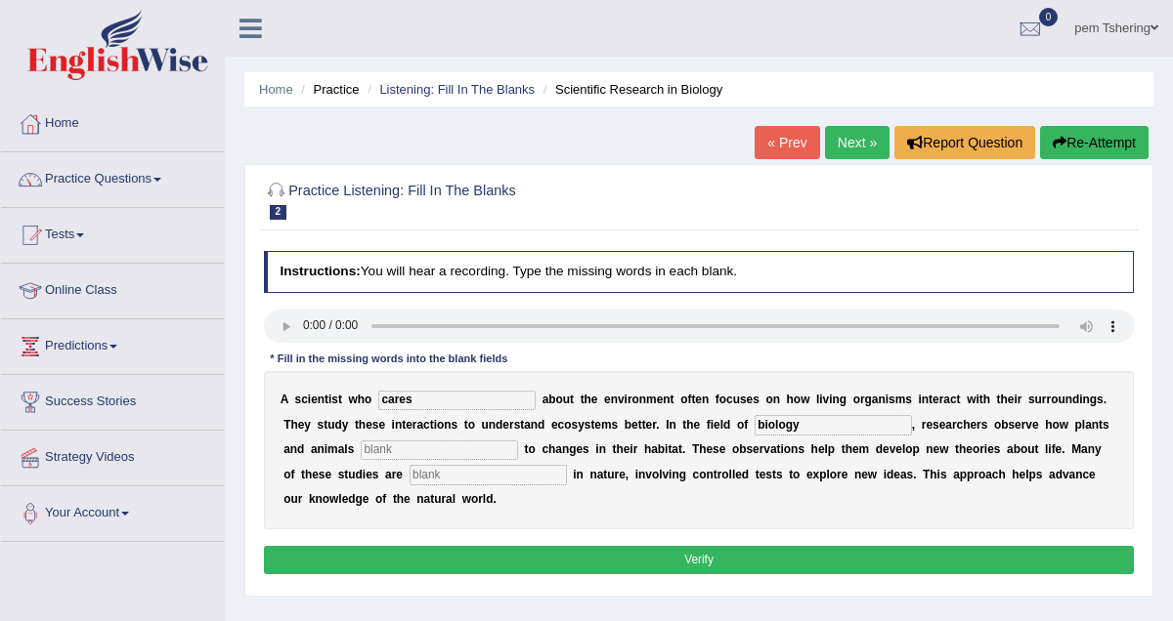
click at [377, 446] on input "text" at bounding box center [439, 451] width 157 height 20
type input "responds"
click at [409, 480] on input "text" at bounding box center [487, 475] width 157 height 20
type input "experimental"
click at [795, 427] on input "biology" at bounding box center [832, 425] width 157 height 20
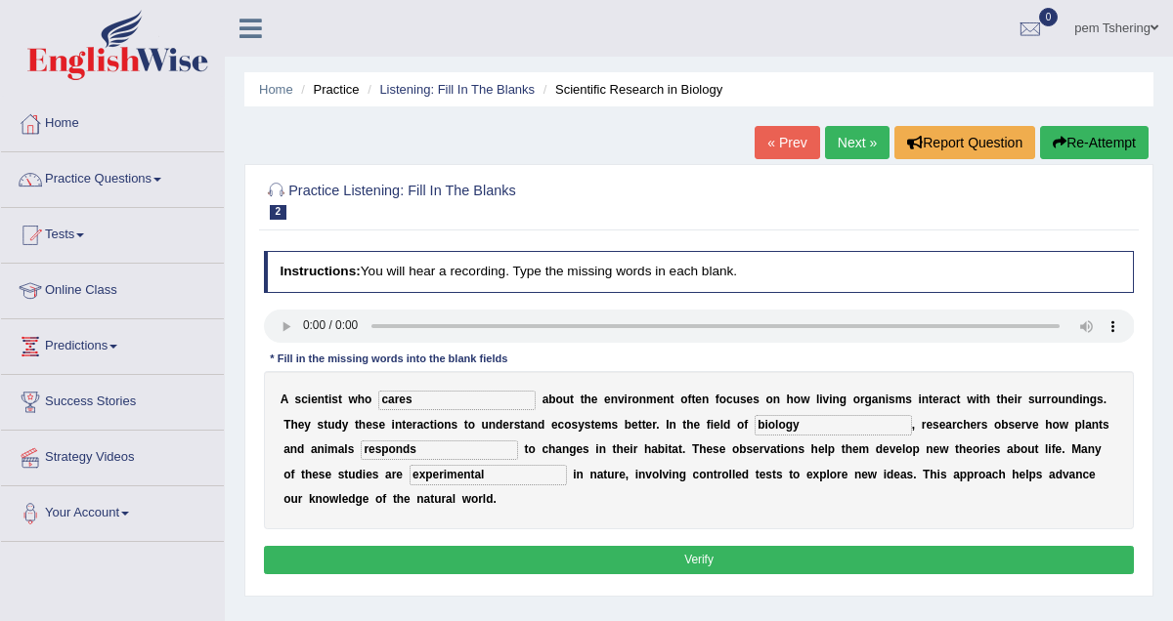
click at [421, 558] on button "Verify" at bounding box center [699, 560] width 871 height 28
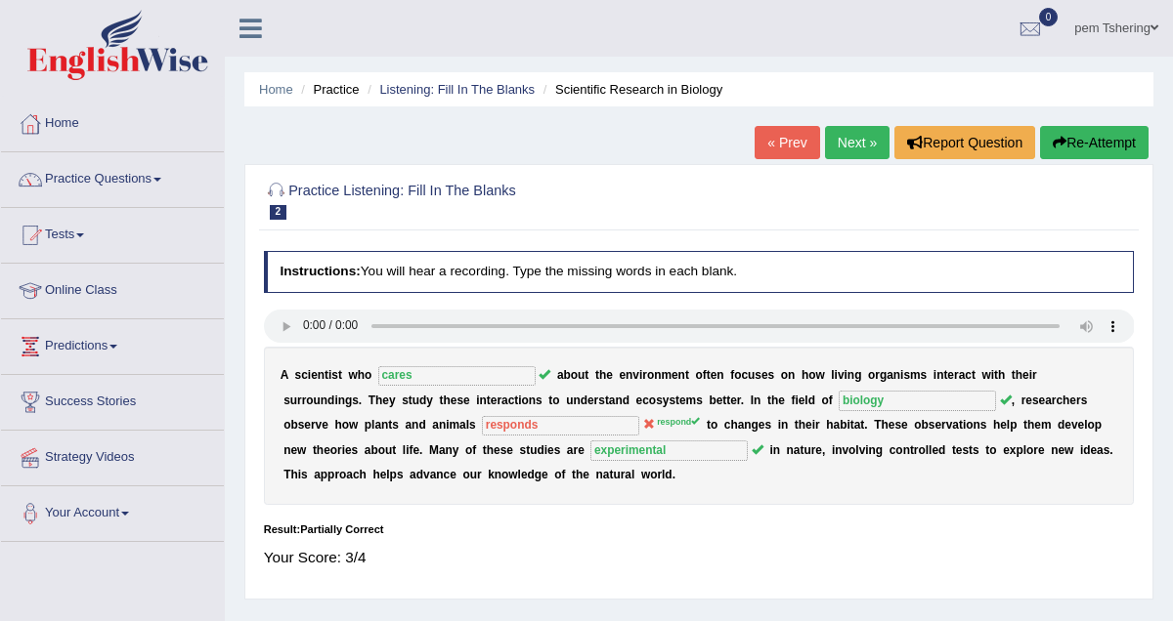
click at [841, 149] on link "Next »" at bounding box center [857, 142] width 64 height 33
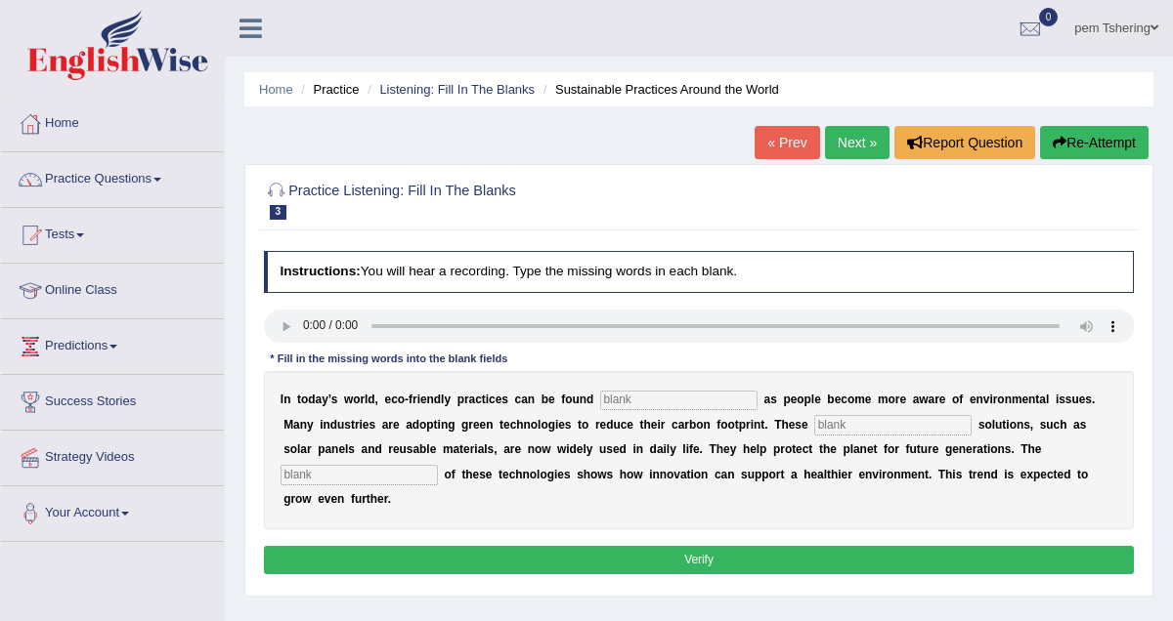
click at [680, 404] on input "text" at bounding box center [678, 401] width 157 height 20
type input "everyuwhere"
click at [814, 419] on input "text" at bounding box center [892, 425] width 157 height 20
type input "susutain"
click at [438, 465] on input "text" at bounding box center [358, 475] width 157 height 20
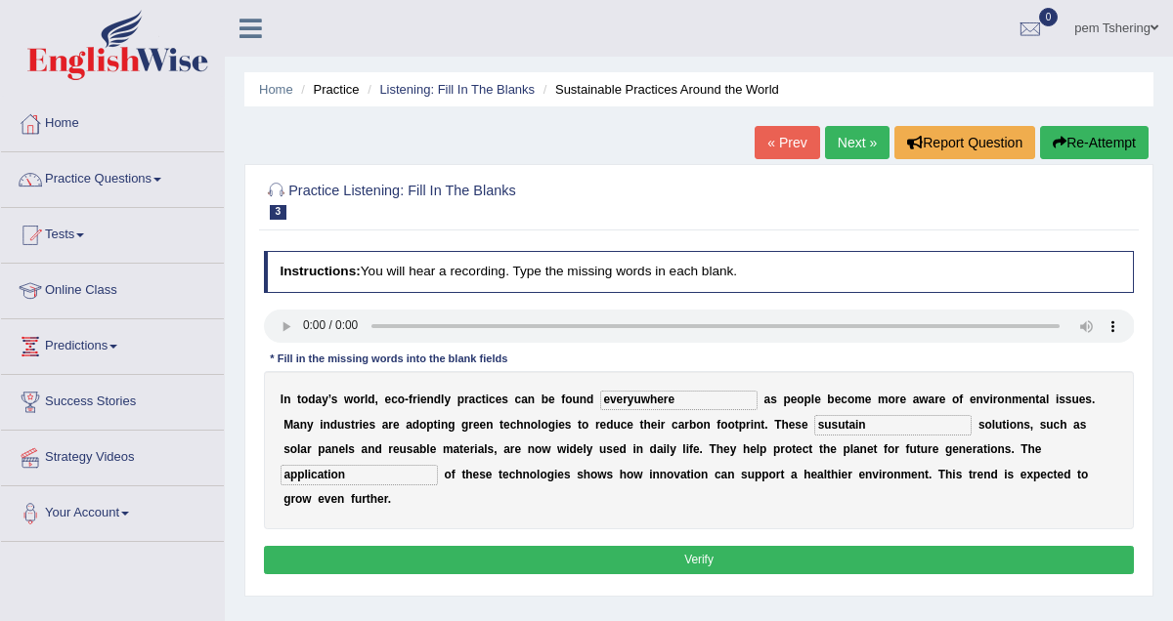
type input "application"
click at [852, 423] on input "susutain" at bounding box center [892, 425] width 157 height 20
type input "sustainable"
click at [640, 400] on input "everyuwhere" at bounding box center [678, 401] width 157 height 20
type input "everywhere"
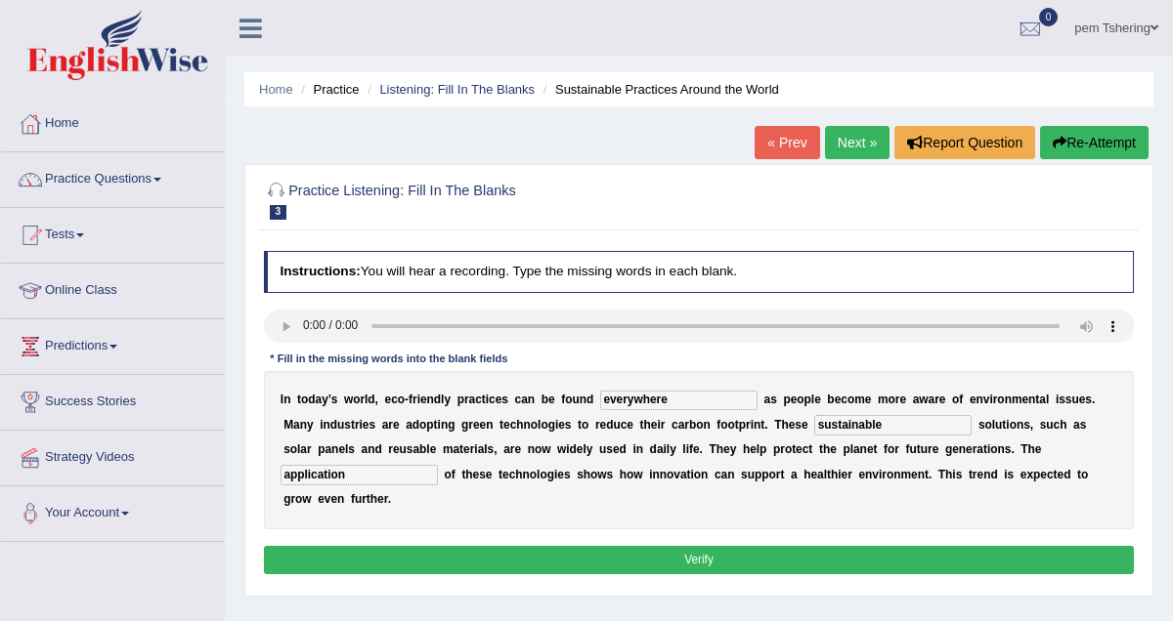
click at [872, 475] on b "v" at bounding box center [875, 475] width 7 height 14
click at [603, 546] on button "Verify" at bounding box center [699, 560] width 871 height 28
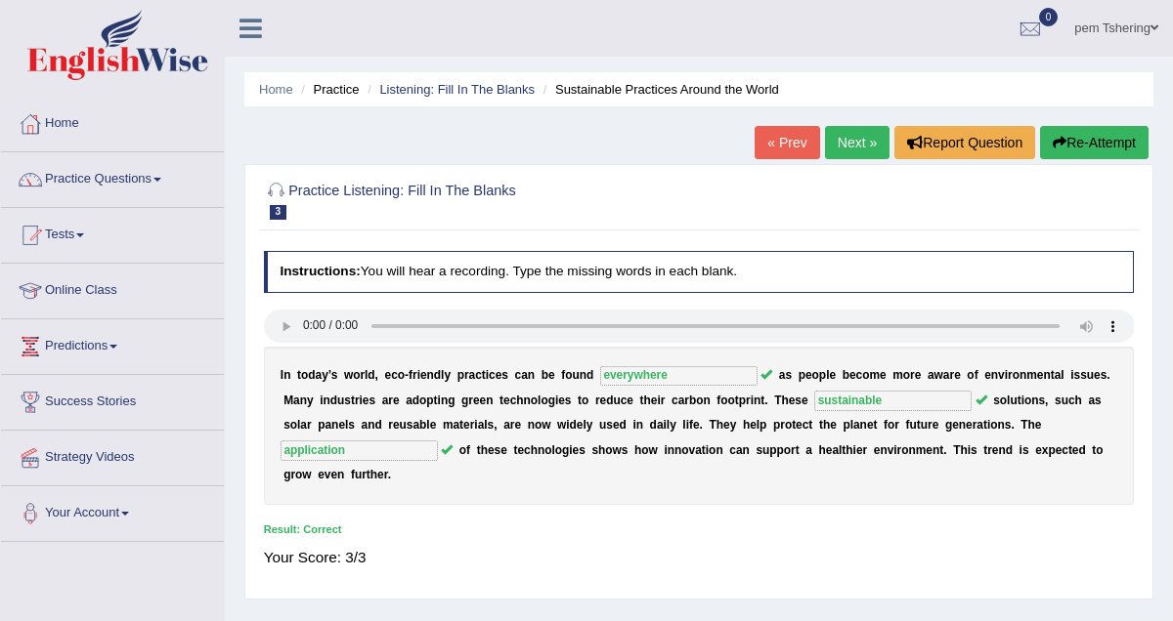
click at [839, 150] on link "Next »" at bounding box center [857, 142] width 64 height 33
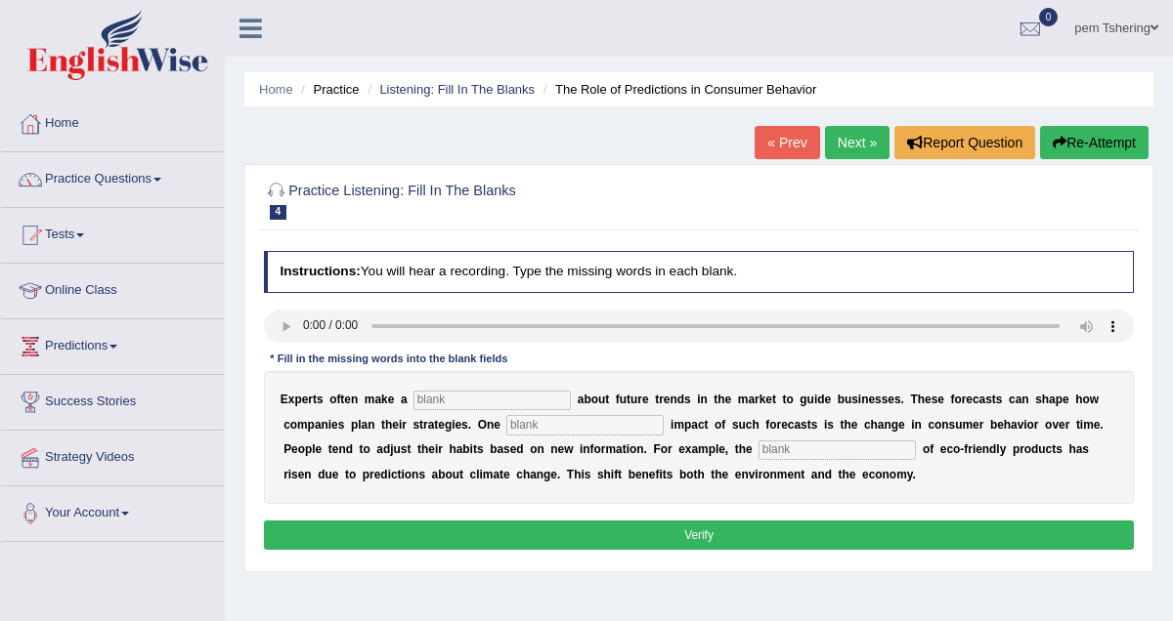
click at [478, 402] on input "text" at bounding box center [491, 401] width 157 height 20
click at [460, 404] on input "text" at bounding box center [491, 401] width 157 height 20
type input "predication"
click at [529, 418] on input "text" at bounding box center [584, 425] width 157 height 20
type input "profund"
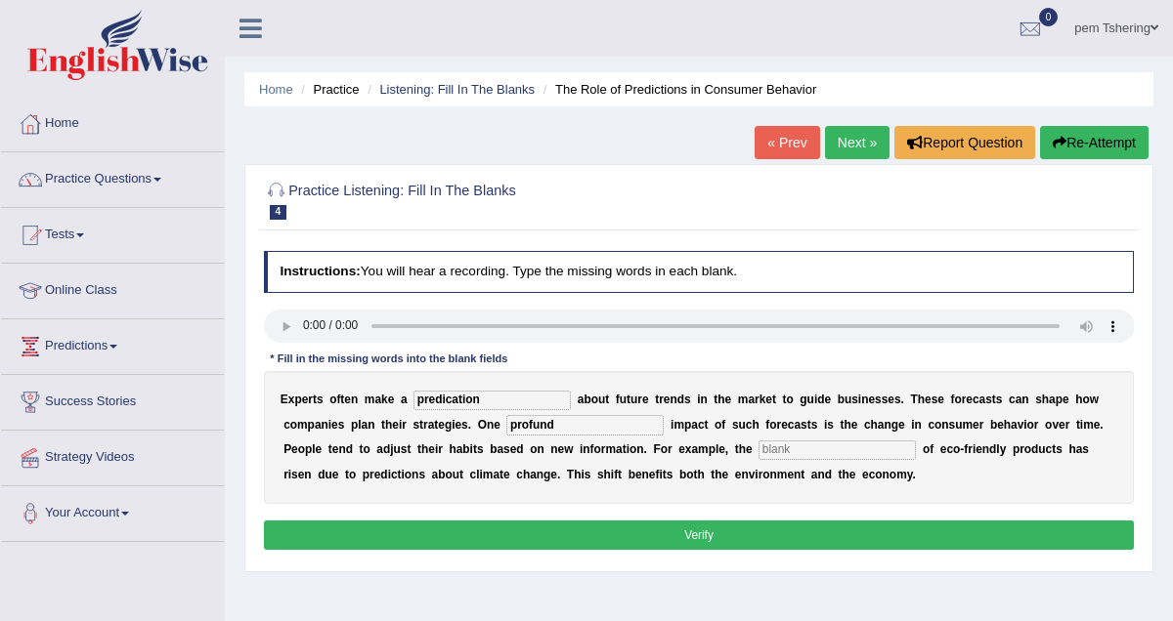
click at [777, 450] on input "text" at bounding box center [836, 451] width 157 height 20
type input "consumption"
click at [598, 421] on input "profund" at bounding box center [584, 425] width 157 height 20
type input "profound"
click at [495, 403] on input "predication" at bounding box center [491, 401] width 157 height 20
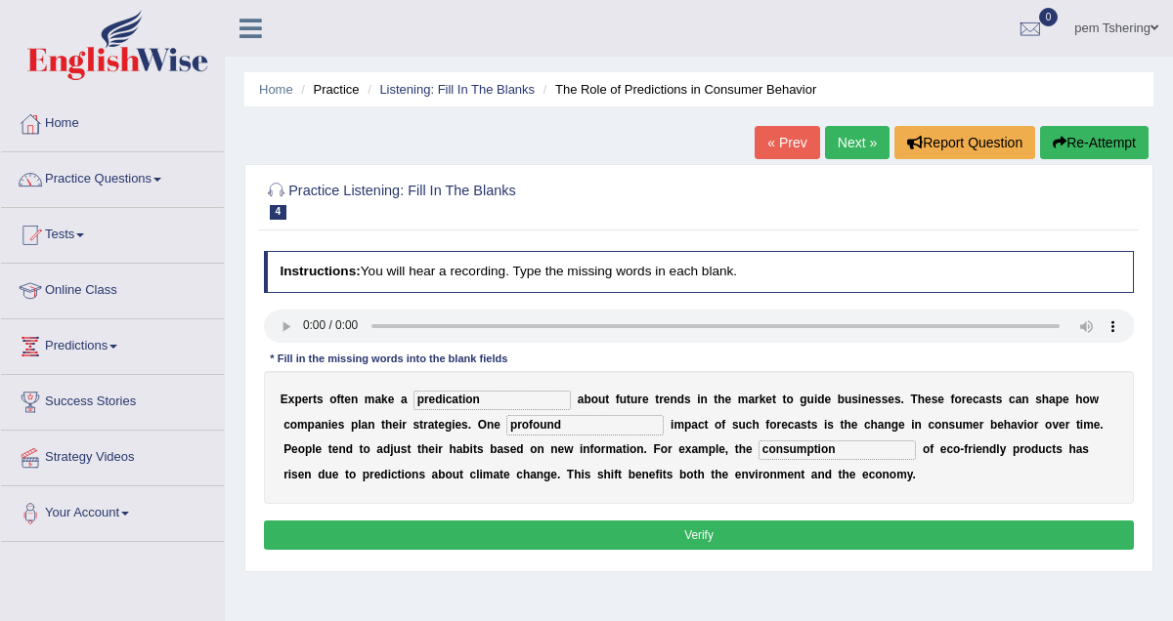
click at [450, 401] on input "predication" at bounding box center [491, 401] width 157 height 20
type input "predictation"
click at [541, 428] on input "profound" at bounding box center [584, 425] width 157 height 20
click at [849, 533] on button "Verify" at bounding box center [699, 535] width 871 height 28
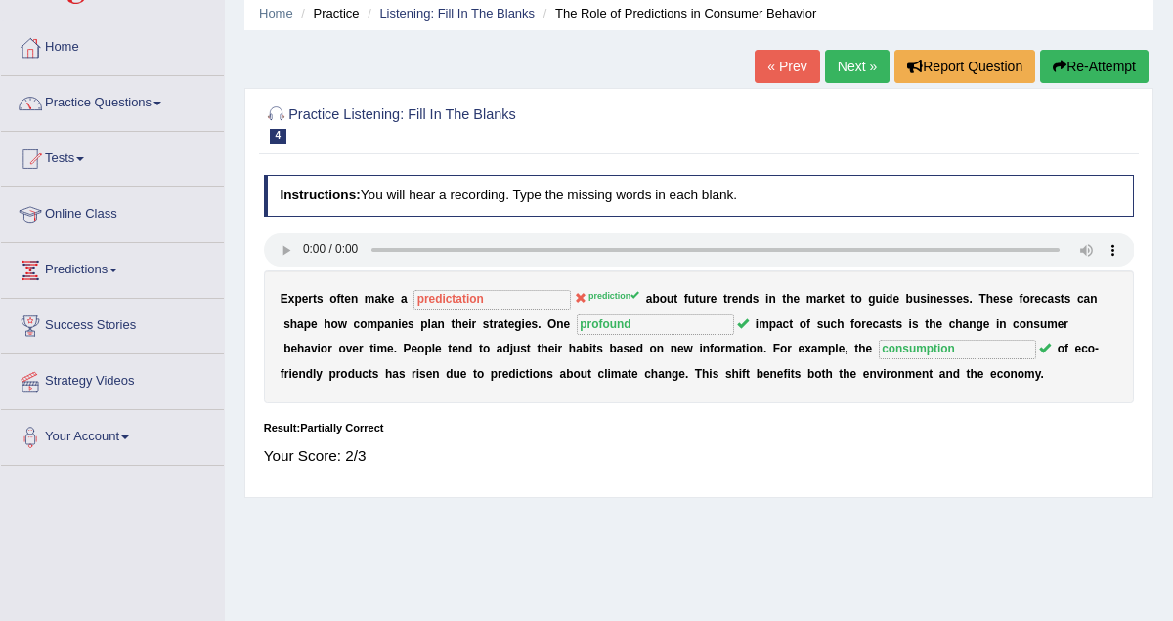
scroll to position [80, 0]
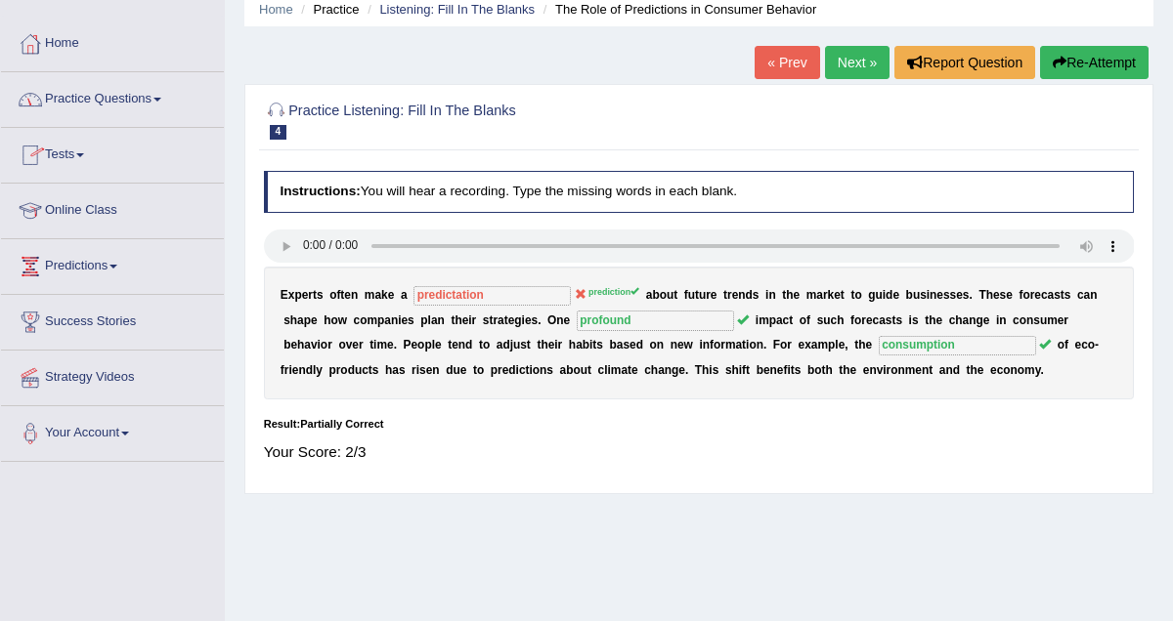
click at [162, 97] on link "Practice Questions" at bounding box center [112, 96] width 223 height 49
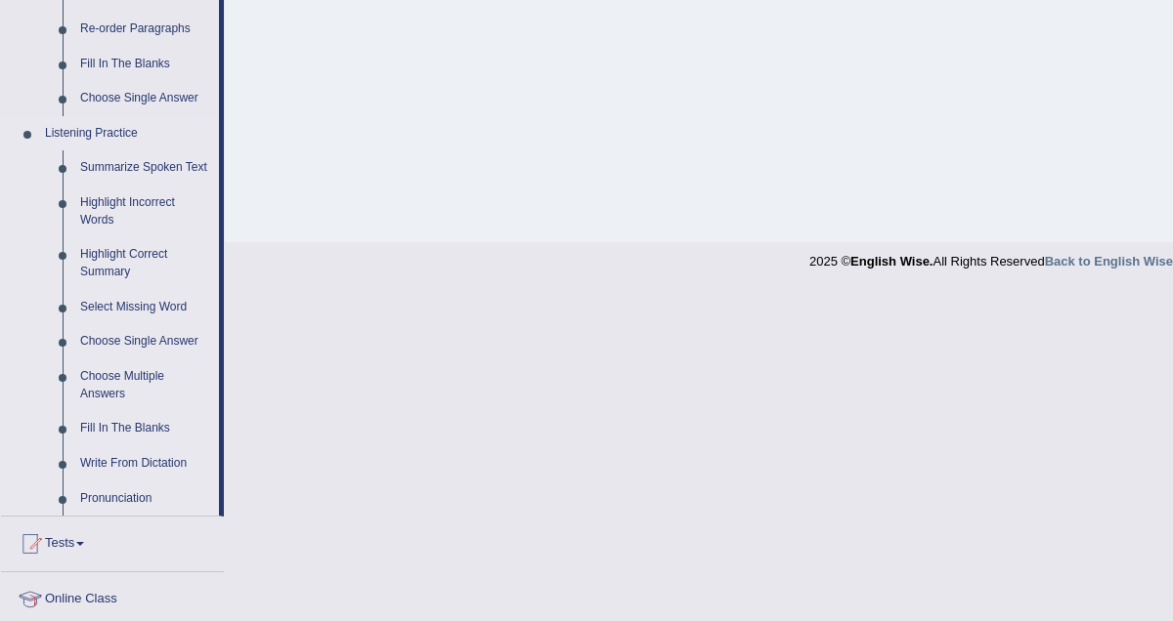
scroll to position [741, 0]
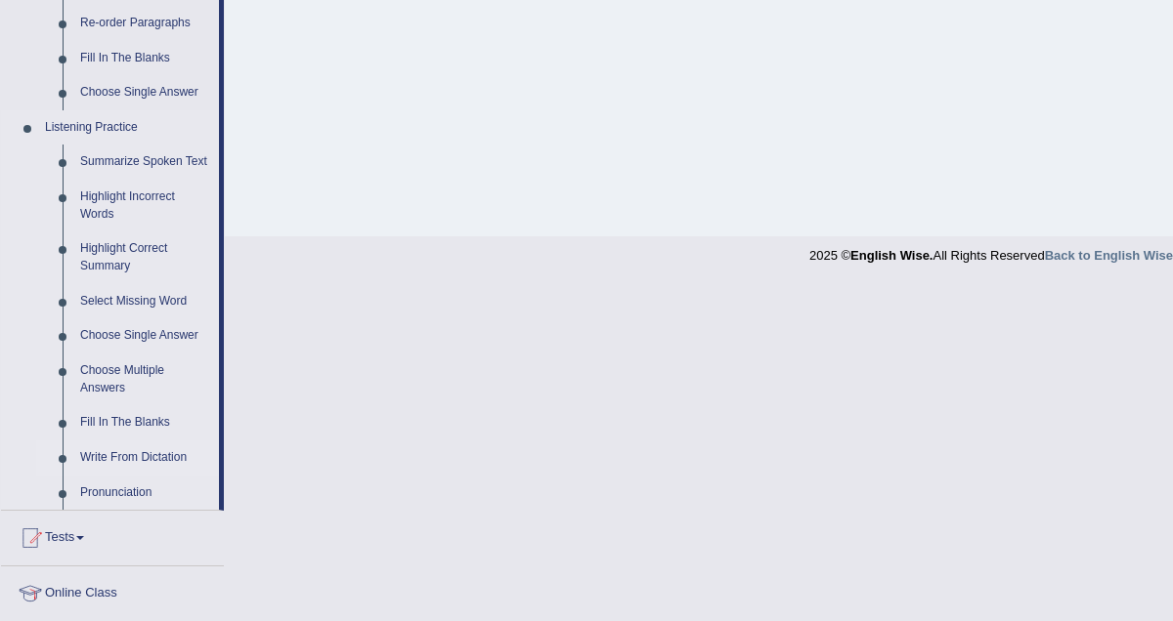
click at [135, 475] on link "Write From Dictation" at bounding box center [145, 458] width 148 height 35
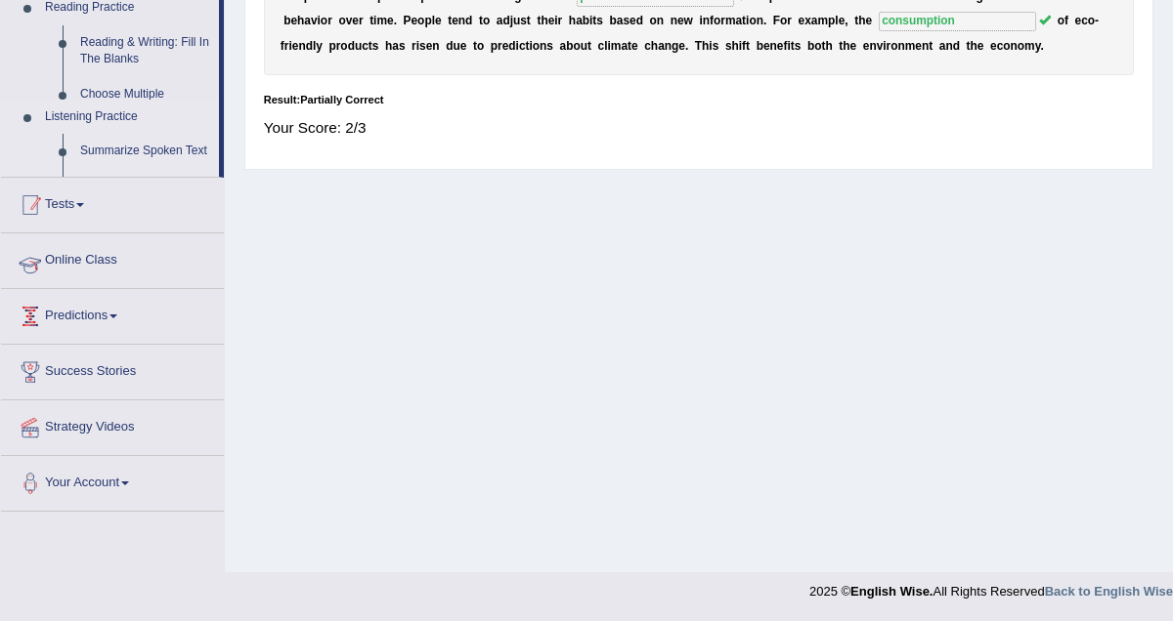
scroll to position [405, 0]
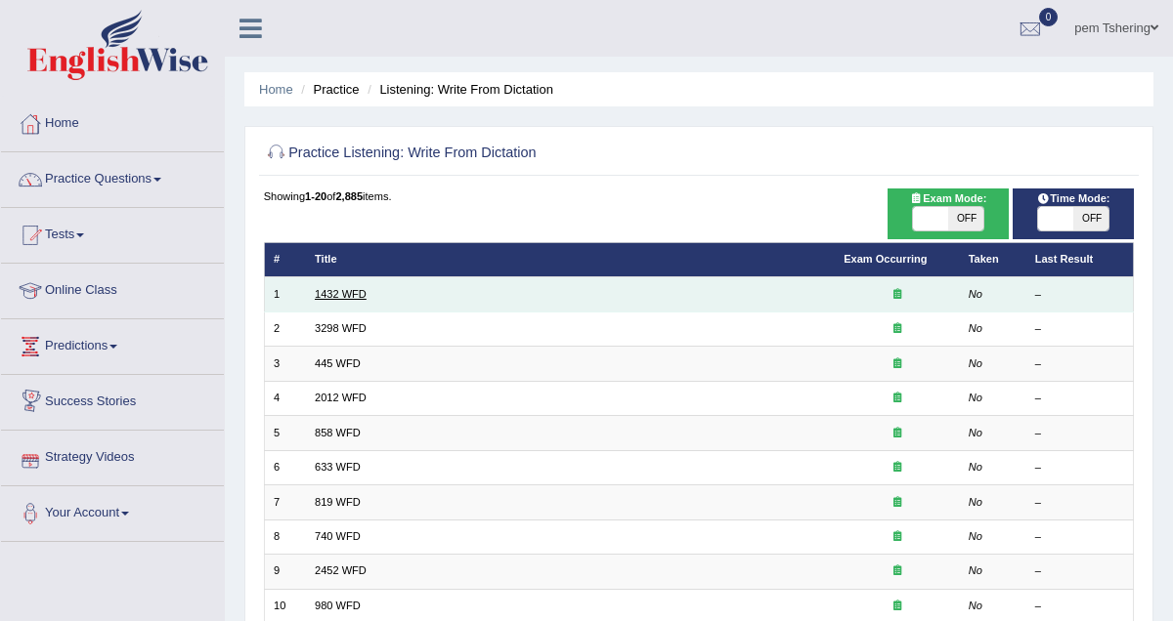
click at [333, 295] on link "1432 WFD" at bounding box center [341, 294] width 52 height 12
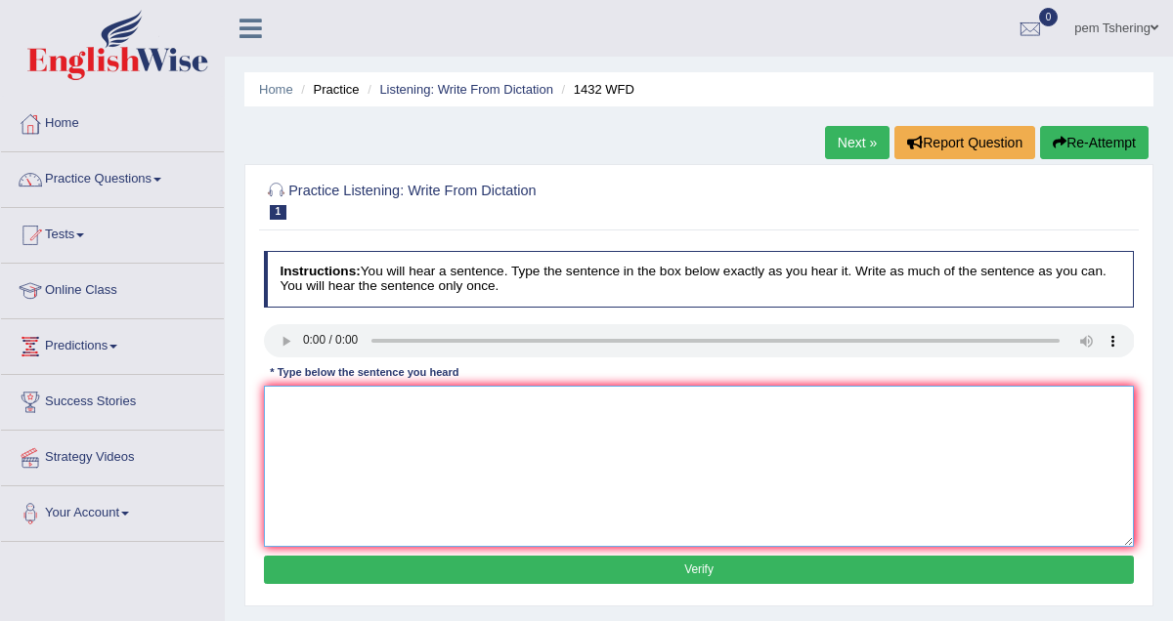
click at [292, 424] on textarea at bounding box center [699, 466] width 871 height 161
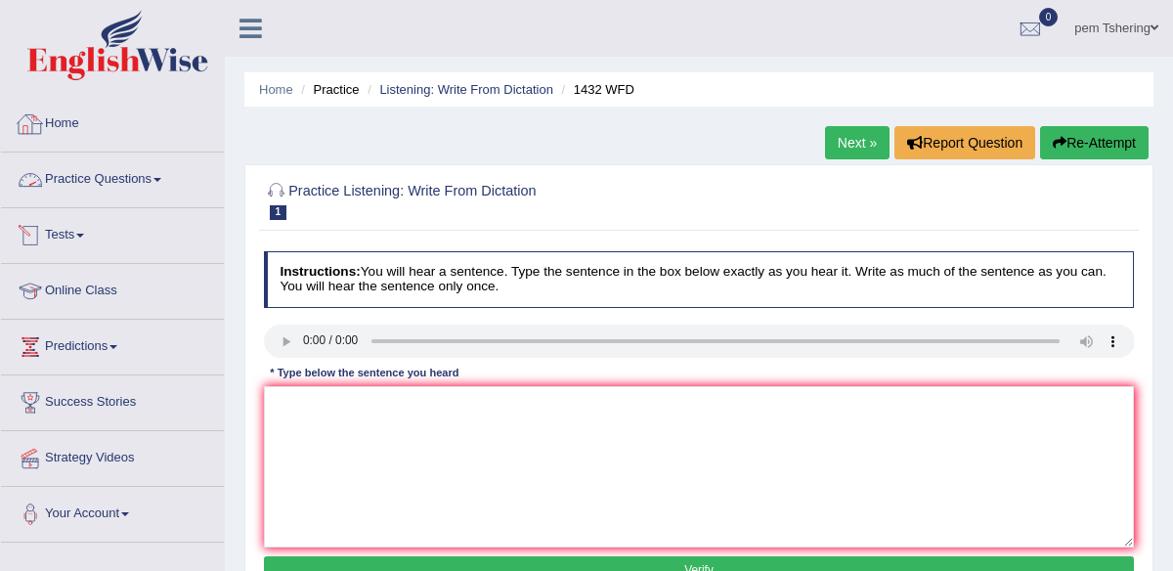
click at [161, 180] on span at bounding box center [157, 180] width 8 height 4
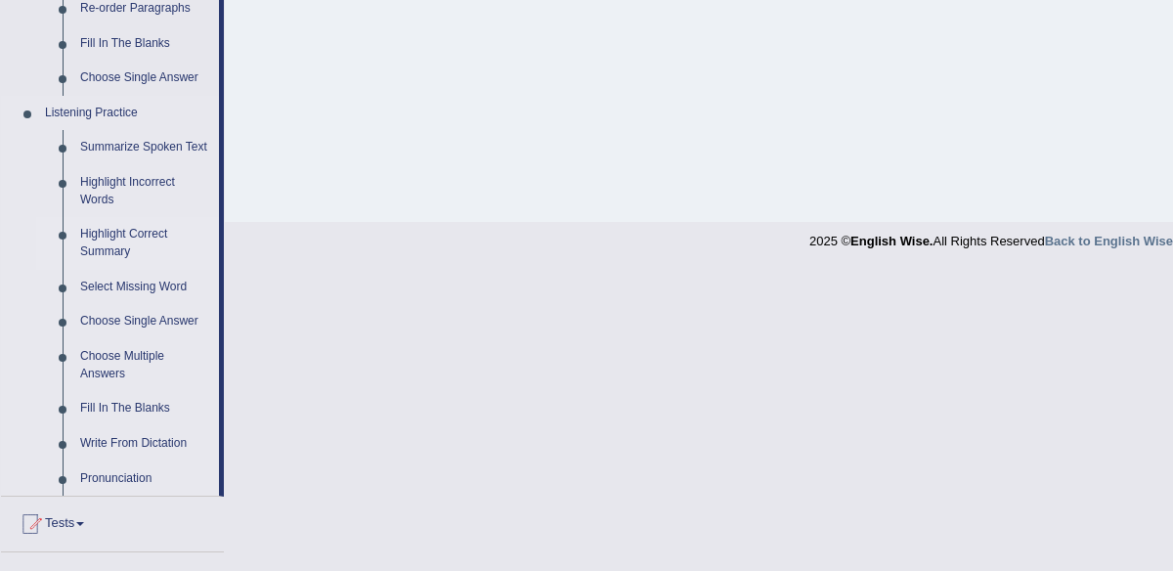
scroll to position [757, 0]
click at [118, 148] on link "Summarize Spoken Text" at bounding box center [145, 145] width 148 height 35
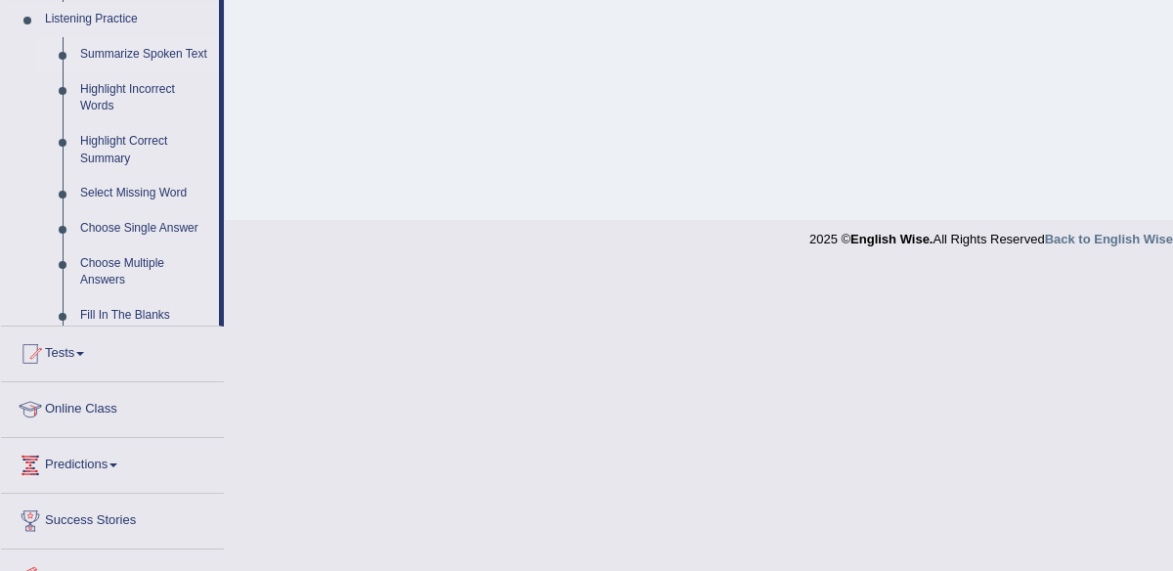
scroll to position [667, 0]
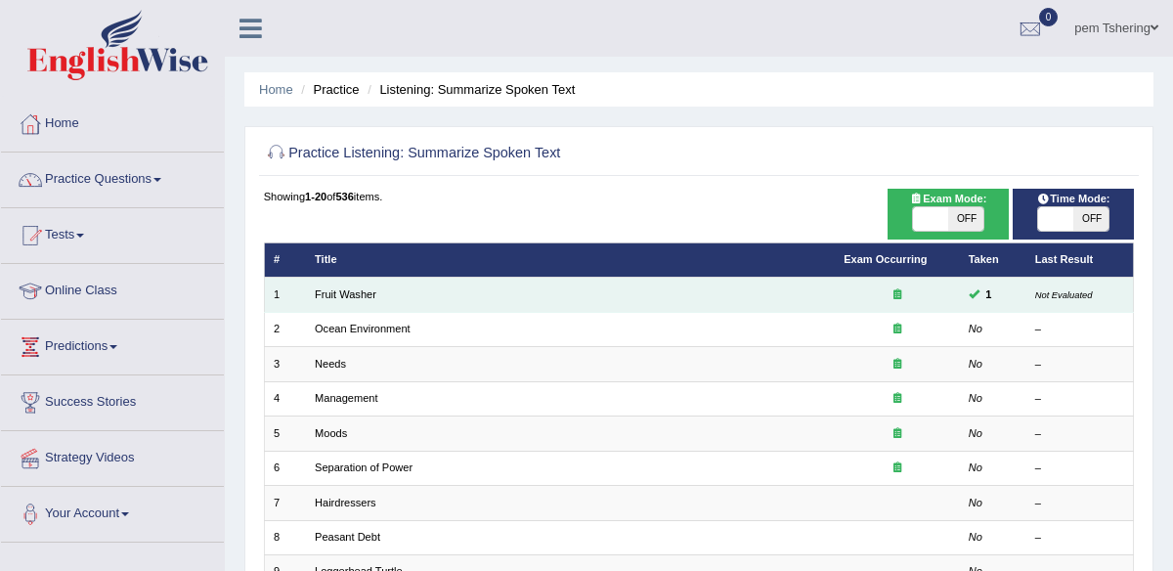
click at [484, 296] on td "Fruit Washer" at bounding box center [570, 295] width 529 height 34
click at [897, 295] on icon at bounding box center [897, 293] width 8 height 11
click at [352, 293] on link "Fruit Washer" at bounding box center [346, 294] width 62 height 12
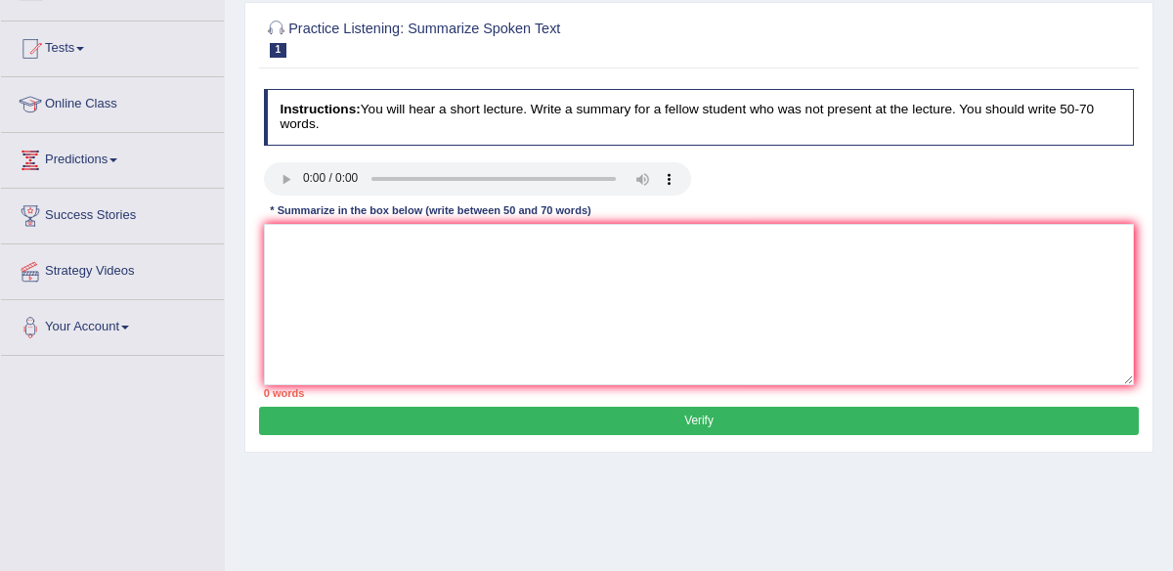
scroll to position [208, 0]
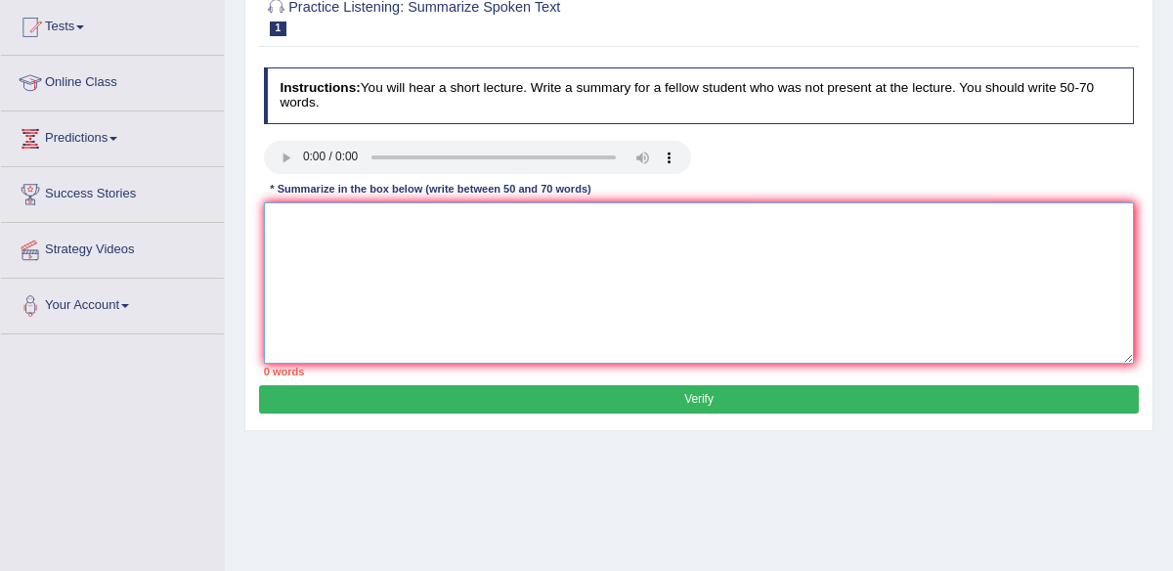
click at [368, 253] on textarea at bounding box center [699, 282] width 871 height 161
click at [292, 224] on textarea at bounding box center [699, 282] width 871 height 161
paste textarea "The speaker provided a comprehensive overview of [main topic], highlighting sev…"
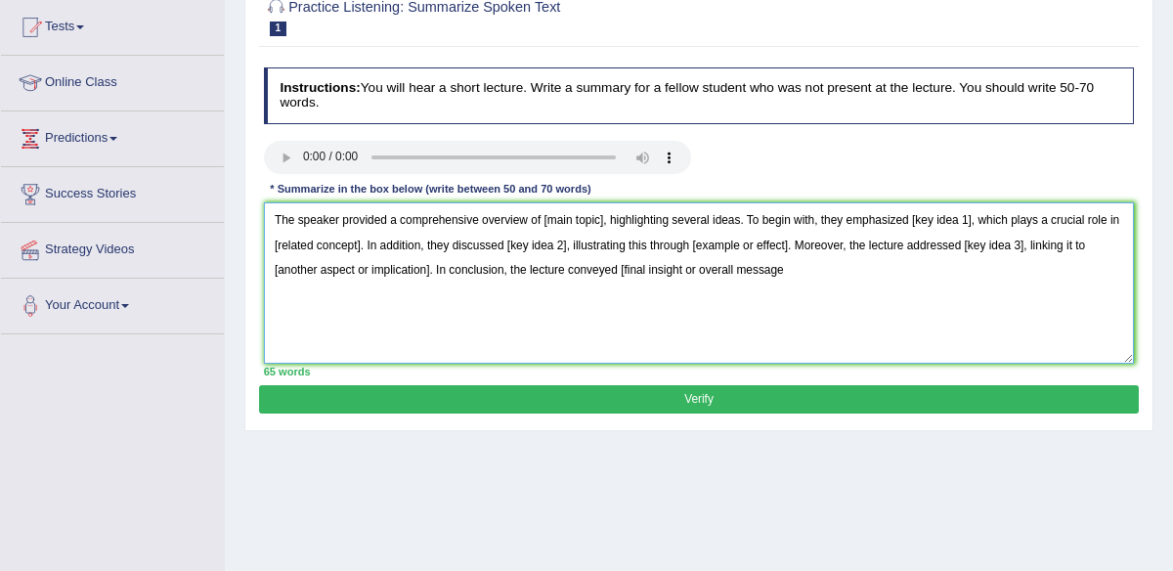
click at [607, 228] on textarea "The speaker provided a comprehensive overview of [main topic], highlighting sev…" at bounding box center [699, 282] width 871 height 161
click at [603, 222] on textarea "The speaker provided a comprehensive overview of [main topic], highlighting sev…" at bounding box center [699, 282] width 871 height 161
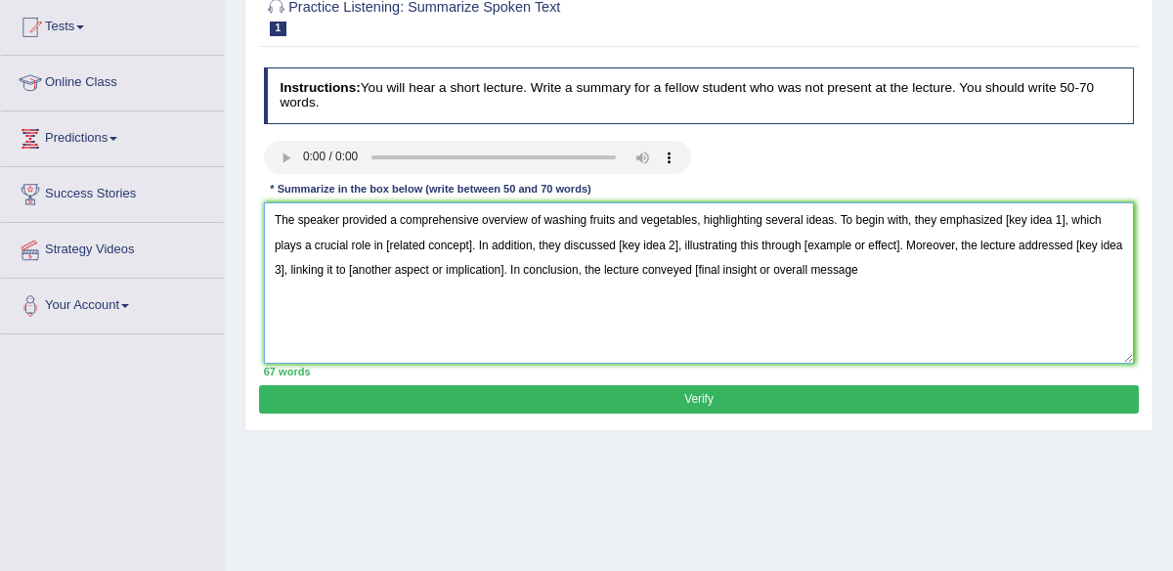
click at [1068, 219] on textarea "The speaker provided a comprehensive overview of washing fruits and vegetables,…" at bounding box center [699, 282] width 871 height 161
click at [566, 250] on textarea "The speaker provided a comprehensive overview of washing fruits and vegetables,…" at bounding box center [699, 282] width 871 height 161
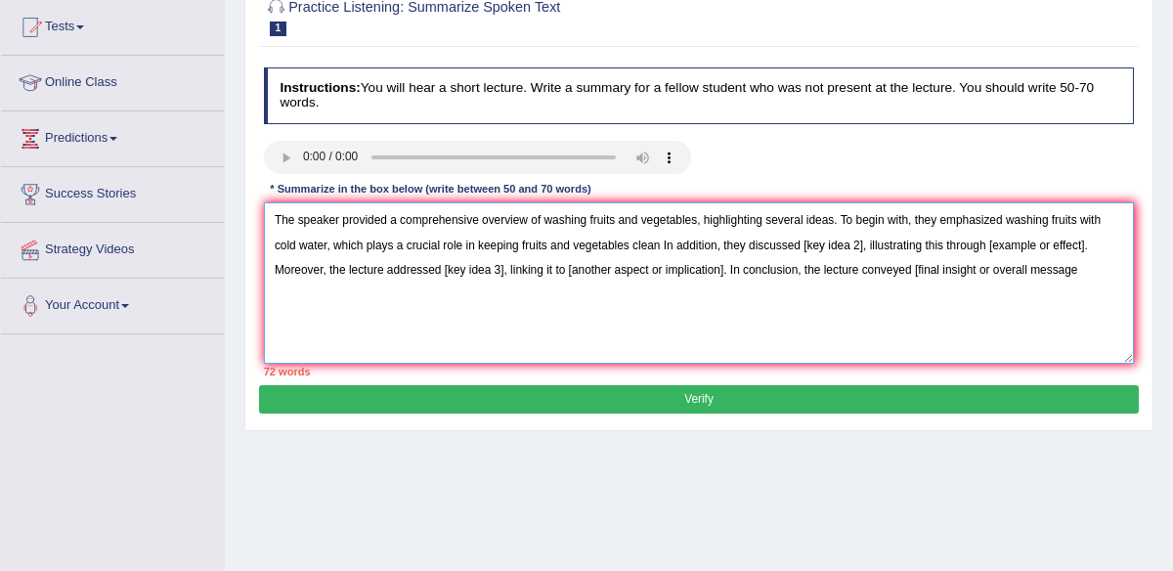
click at [869, 247] on textarea "The speaker provided a comprehensive overview of washing fruits and vegetables,…" at bounding box center [699, 282] width 871 height 161
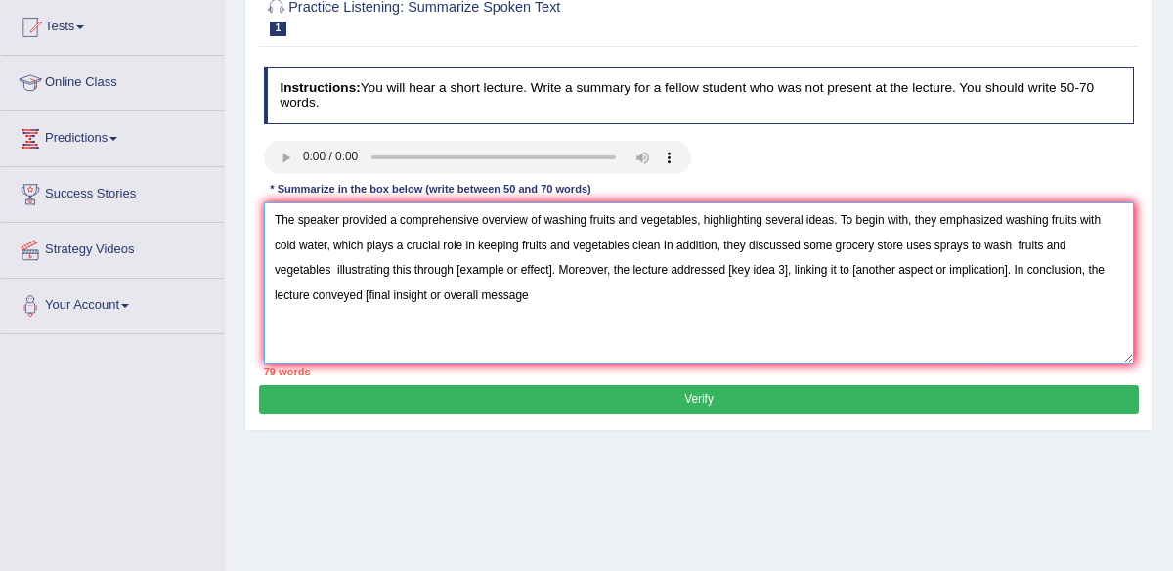
click at [554, 272] on textarea "The speaker provided a comprehensive overview of washing fruits and vegetables,…" at bounding box center [699, 282] width 871 height 161
click at [390, 272] on textarea "The speaker provided a comprehensive overview of washing fruits and vegetables,…" at bounding box center [699, 282] width 871 height 161
click at [568, 272] on textarea "The speaker provided a comprehensive overview of washing fruits and vegetables,…" at bounding box center [699, 282] width 871 height 161
click at [337, 296] on textarea "The speaker provided a comprehensive overview of washing fruits and vegetables,…" at bounding box center [699, 282] width 871 height 161
click at [440, 298] on textarea "The speaker provided a comprehensive overview of washing fruits and vegetables,…" at bounding box center [699, 282] width 871 height 161
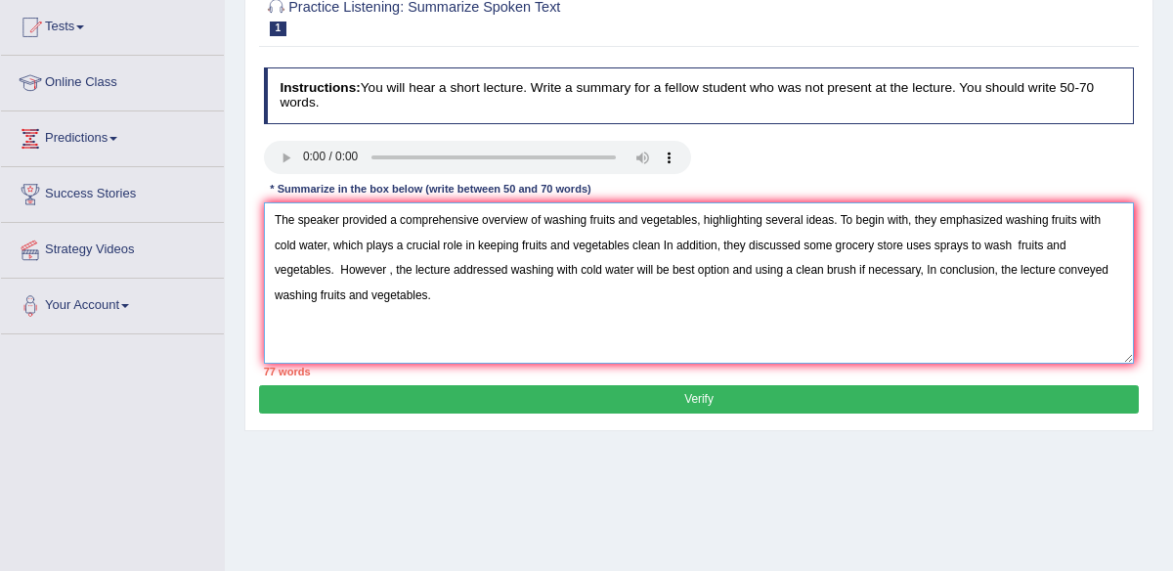
click at [1117, 270] on textarea "The speaker provided a comprehensive overview of washing fruits and vegetables,…" at bounding box center [699, 282] width 871 height 161
click at [536, 321] on textarea "The speaker provided a comprehensive overview of washing fruits and vegetables,…" at bounding box center [699, 282] width 871 height 161
click at [738, 275] on textarea "The speaker provided a comprehensive overview of washing fruits and vegetables,…" at bounding box center [699, 282] width 871 height 161
click at [469, 321] on textarea "The speaker provided a comprehensive overview of washing fruits and vegetables,…" at bounding box center [699, 282] width 871 height 161
click at [389, 273] on textarea "The speaker provided a comprehensive overview of washing fruits and vegetables,…" at bounding box center [699, 282] width 871 height 161
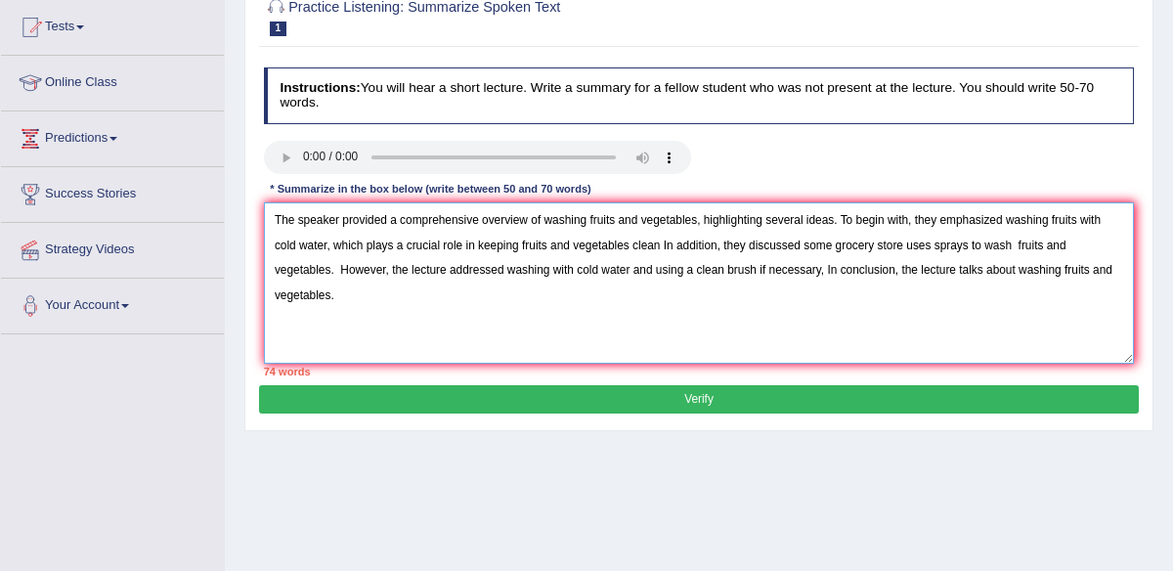
click at [723, 246] on textarea "The speaker provided a comprehensive overview of washing fruits and vegetables,…" at bounding box center [699, 282] width 871 height 161
click at [825, 273] on textarea "The speaker provided a comprehensive overview of washing fruits and vegetables,…" at bounding box center [699, 282] width 871 height 161
click at [833, 298] on textarea "The speaker provided a comprehensive overview of washing fruits and vegetables,…" at bounding box center [699, 282] width 871 height 161
click at [805, 245] on textarea "The speaker provided a comprehensive overview of washing fruits and vegetables,…" at bounding box center [699, 282] width 871 height 161
click at [834, 307] on textarea "The speaker provided a comprehensive overview of washing fruits and vegetables,…" at bounding box center [699, 282] width 871 height 161
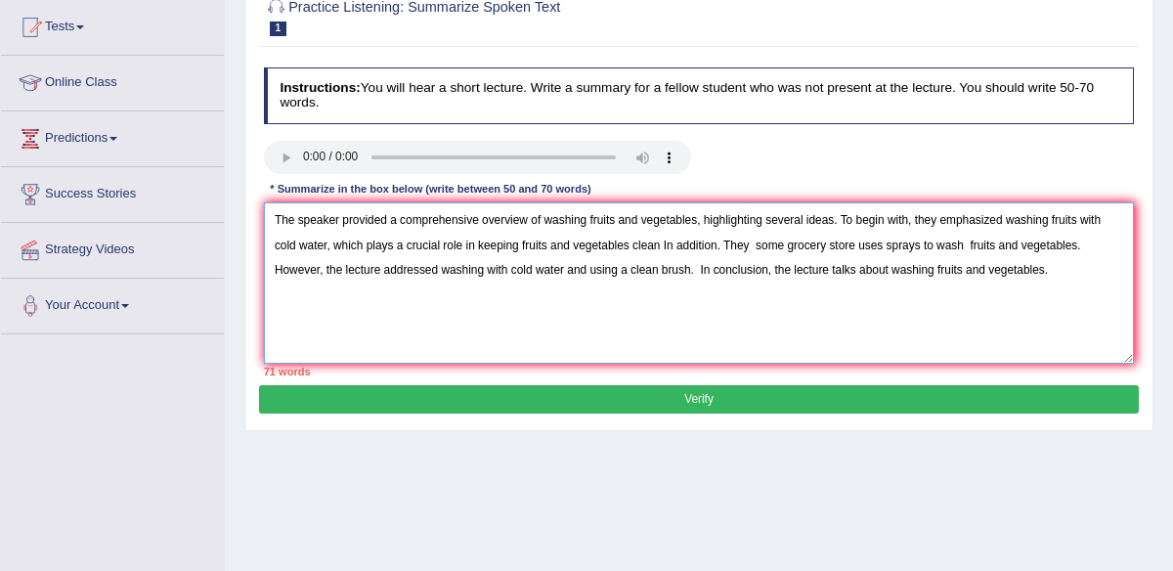
click at [760, 252] on textarea "The speaker provided a comprehensive overview of washing fruits and vegetables,…" at bounding box center [699, 282] width 871 height 161
click at [686, 300] on textarea "The speaker provided a comprehensive overview of washing fruits and vegetables,…" at bounding box center [699, 282] width 871 height 161
click at [912, 247] on textarea "The speaker provided a comprehensive overview of washing fruits and vegetables,…" at bounding box center [699, 282] width 871 height 161
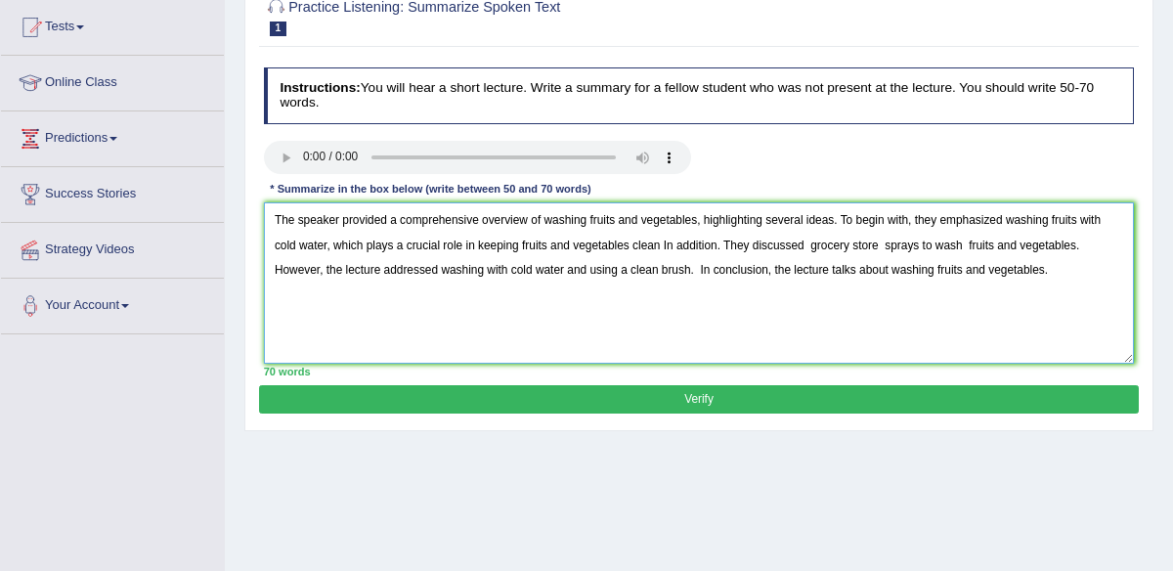
click at [918, 312] on textarea "The speaker provided a comprehensive overview of washing fruits and vegetables,…" at bounding box center [699, 282] width 871 height 161
type textarea "The speaker provided a comprehensive overview of washing fruits and vegetables,…"
click at [753, 398] on button "Verify" at bounding box center [698, 399] width 878 height 28
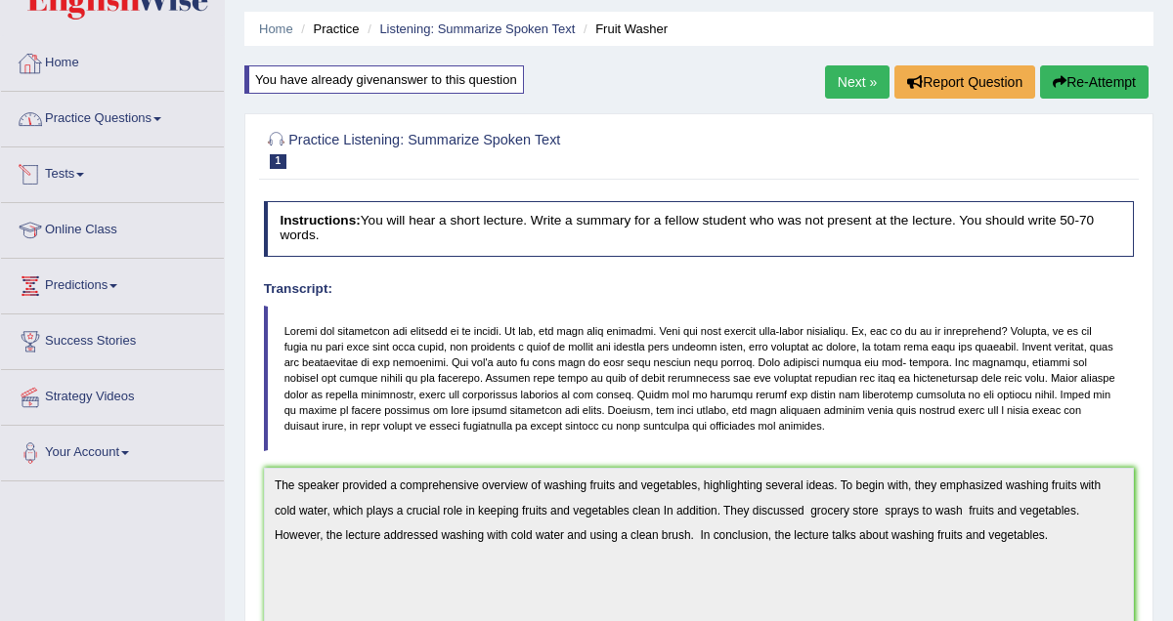
scroll to position [0, 0]
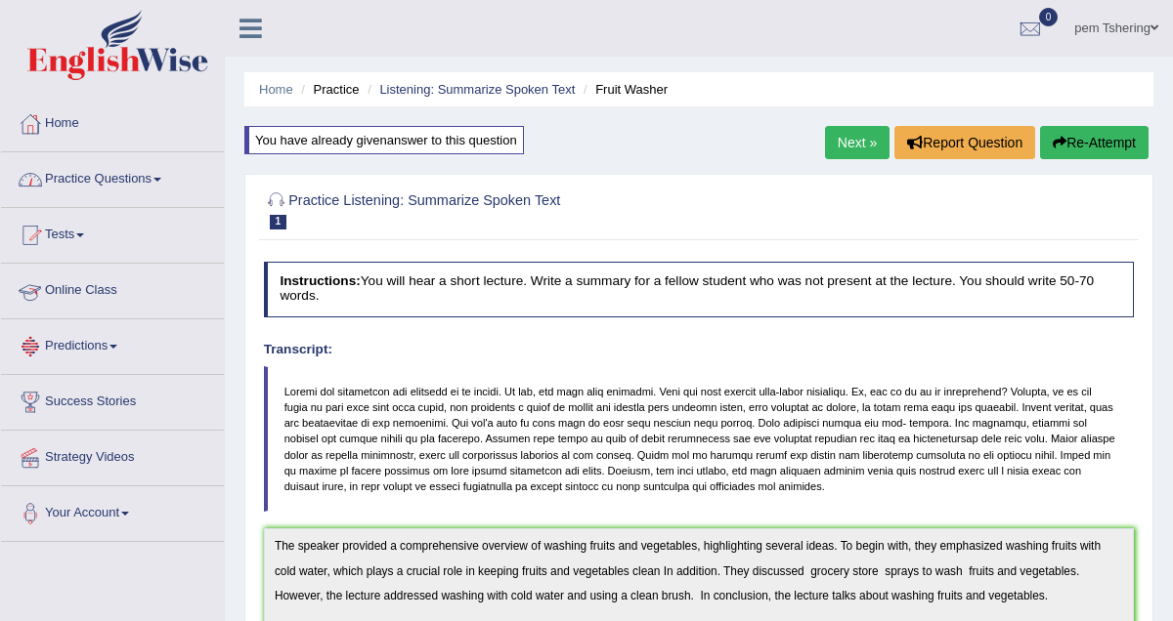
click at [84, 294] on link "Online Class" at bounding box center [112, 288] width 223 height 49
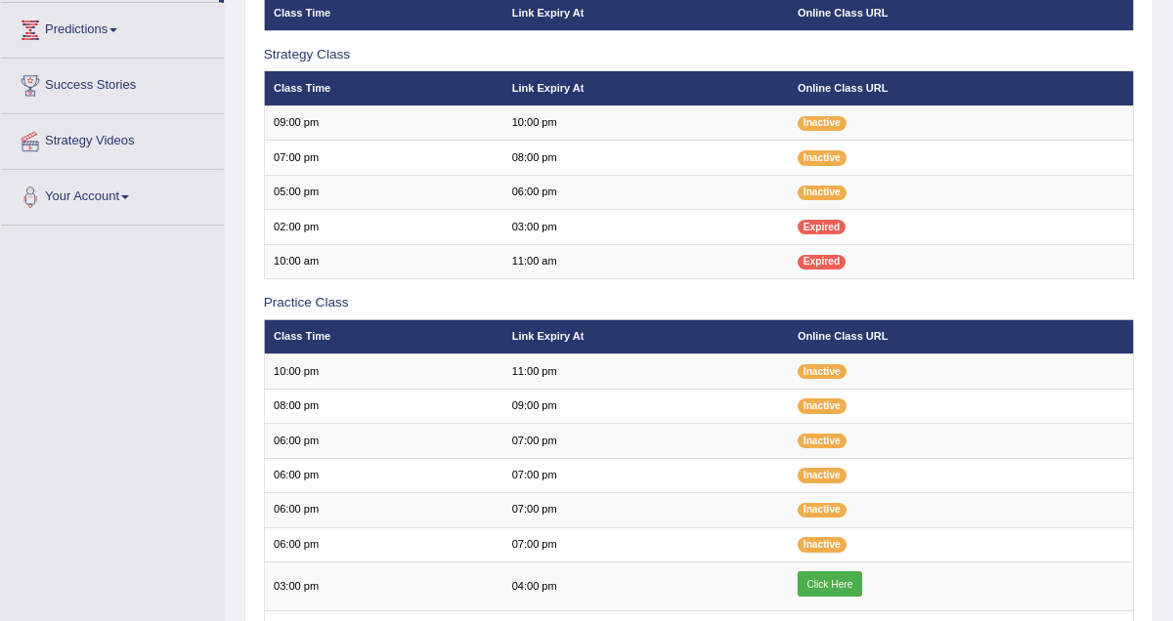
scroll to position [507, 0]
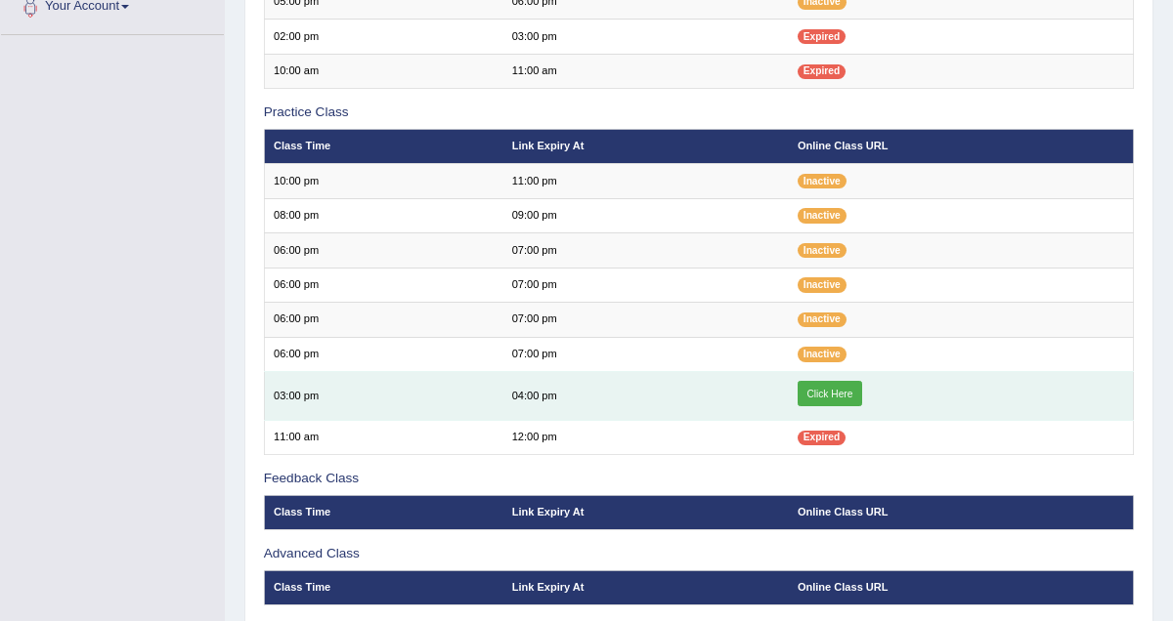
click at [835, 386] on link "Click Here" at bounding box center [829, 393] width 64 height 25
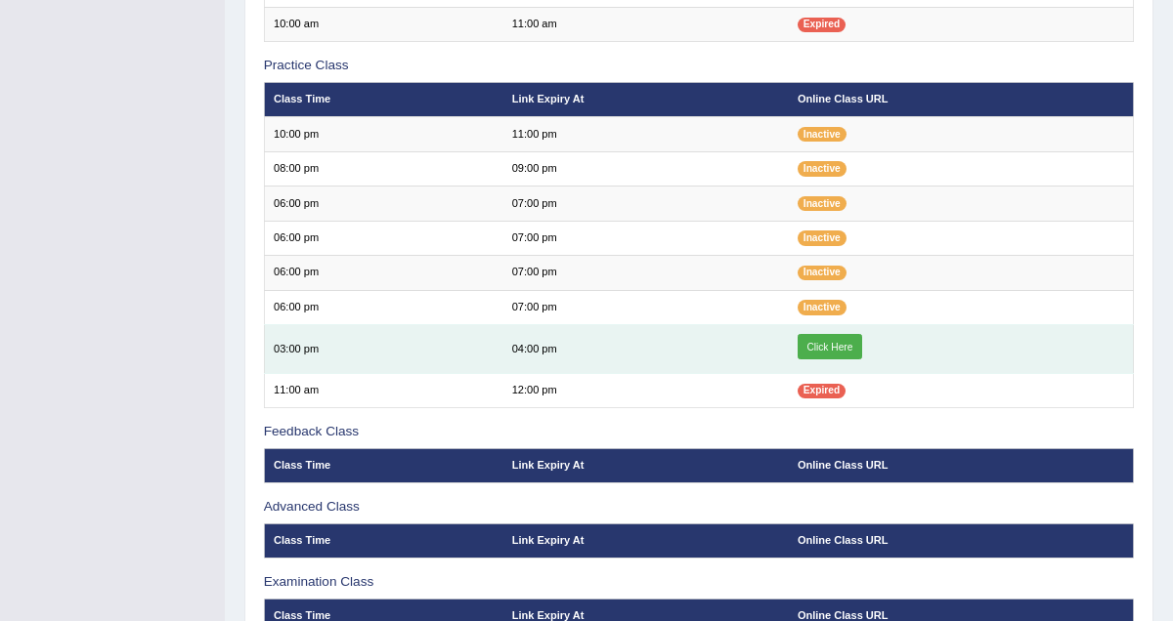
scroll to position [555, 0]
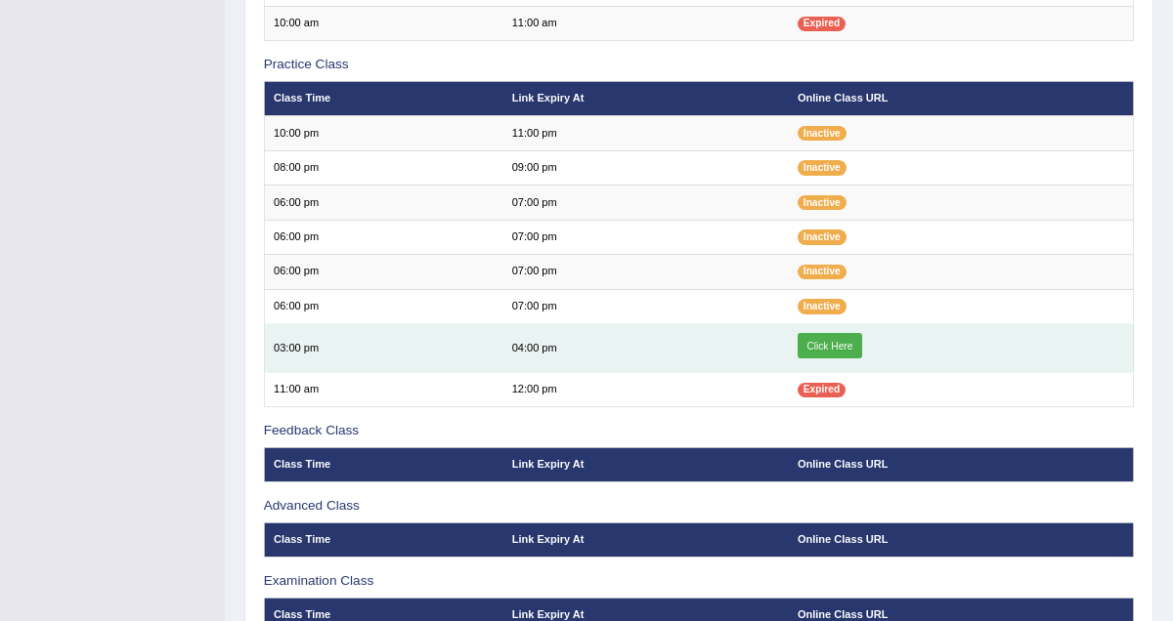
click at [813, 346] on link "Click Here" at bounding box center [829, 345] width 64 height 25
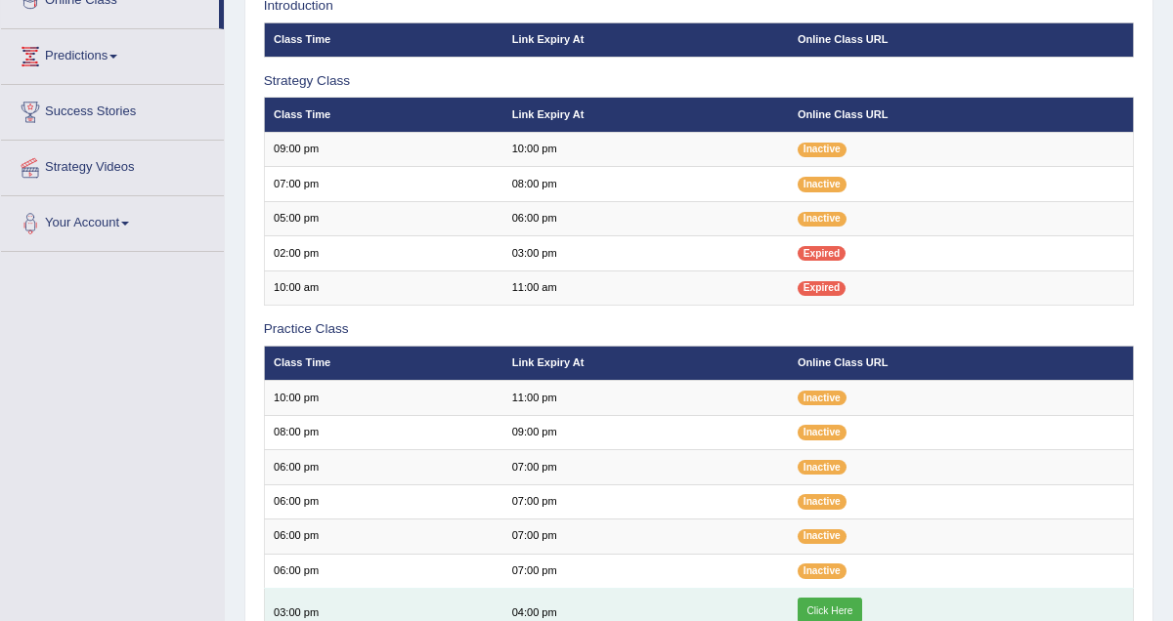
scroll to position [652, 0]
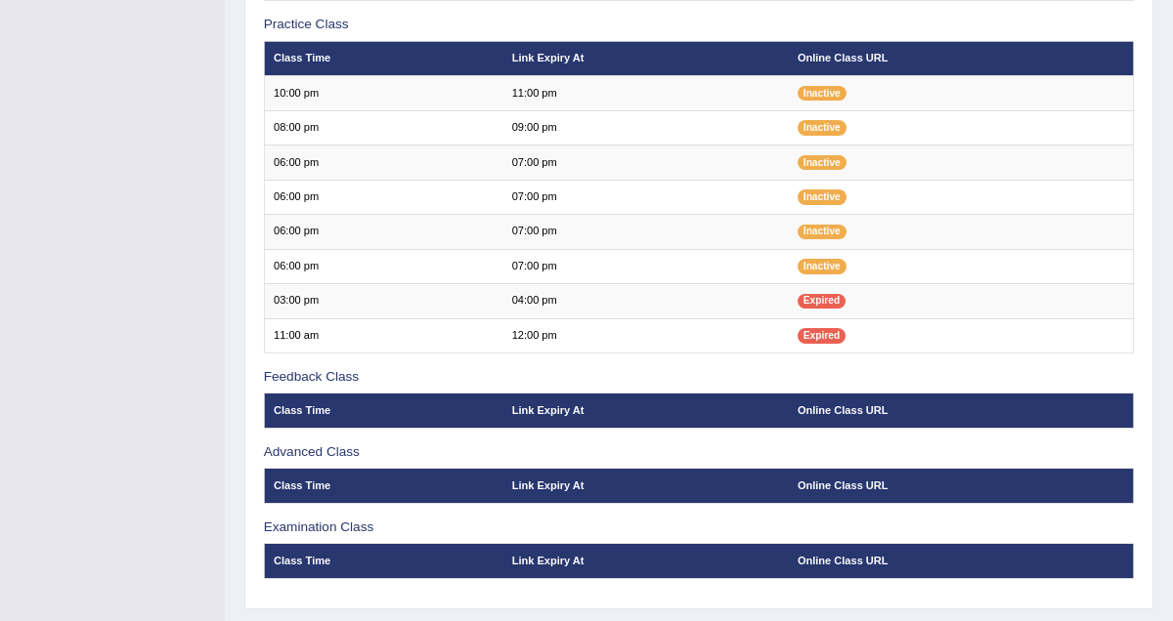
scroll to position [638, 0]
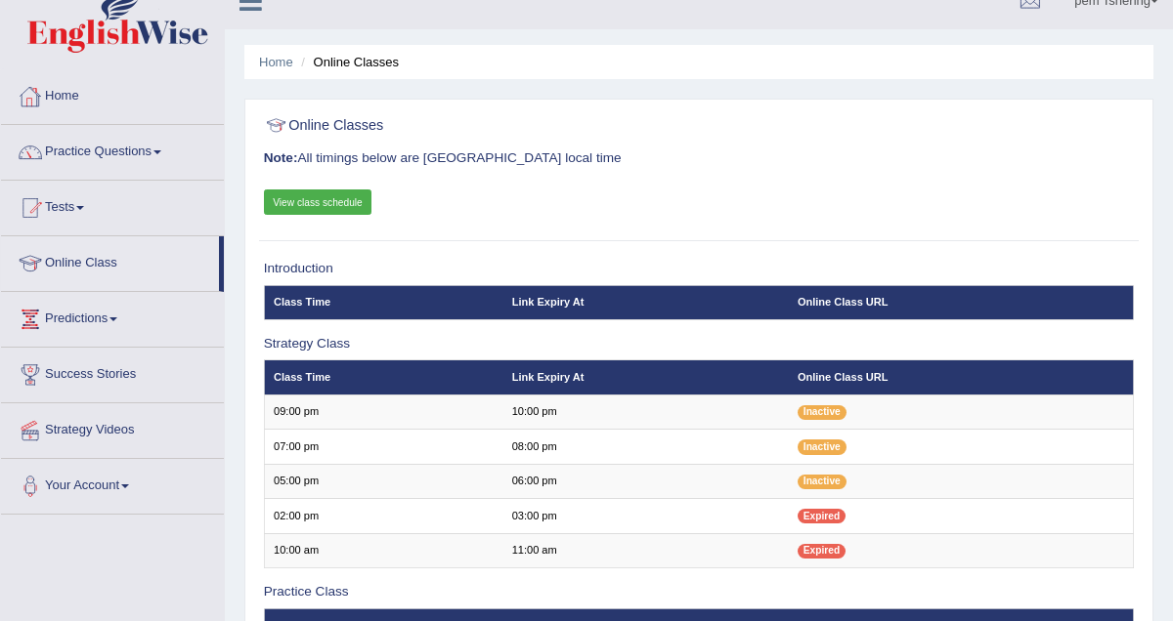
scroll to position [638, 0]
